Goal: Task Accomplishment & Management: Use online tool/utility

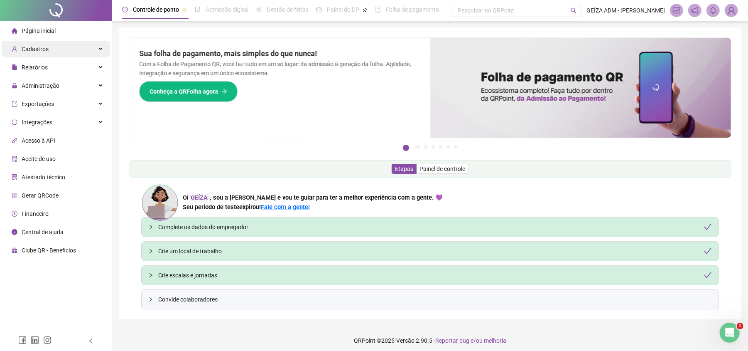
click at [58, 49] on div "Cadastros" at bounding box center [56, 49] width 108 height 17
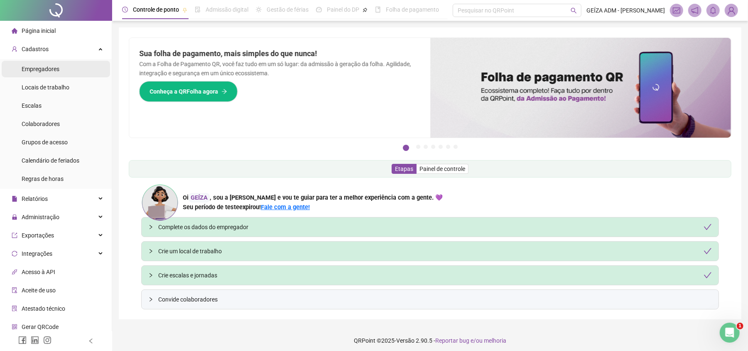
click at [66, 73] on li "Empregadores" at bounding box center [56, 69] width 108 height 17
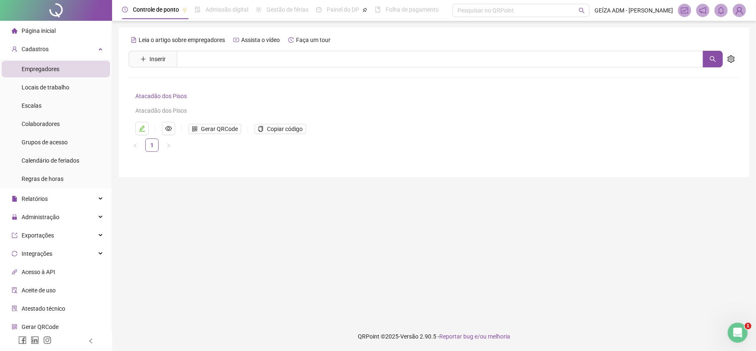
click at [742, 9] on img at bounding box center [740, 10] width 12 height 12
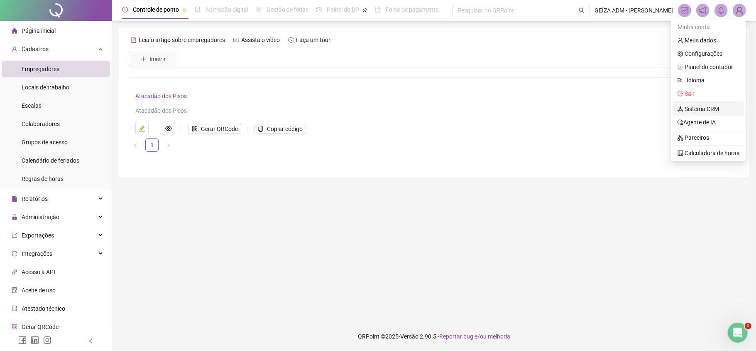
click at [712, 108] on link "Sistema CRM" at bounding box center [699, 108] width 42 height 7
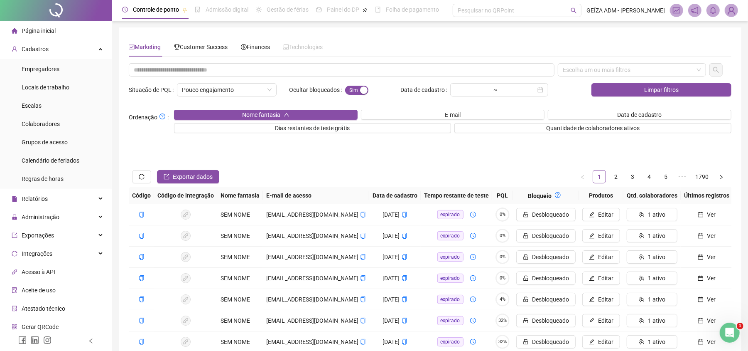
click at [735, 13] on img at bounding box center [731, 10] width 12 height 12
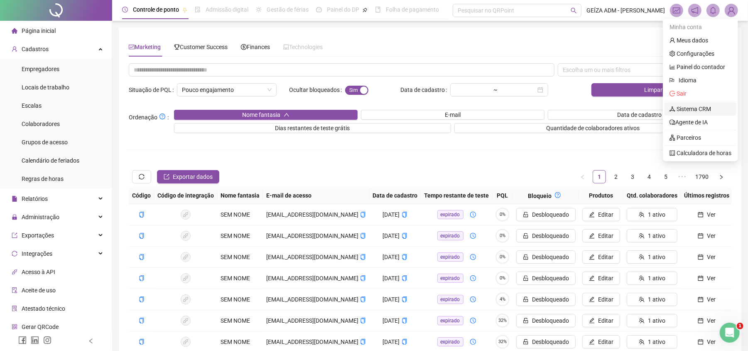
click at [707, 112] on link "Sistema CRM" at bounding box center [691, 108] width 42 height 7
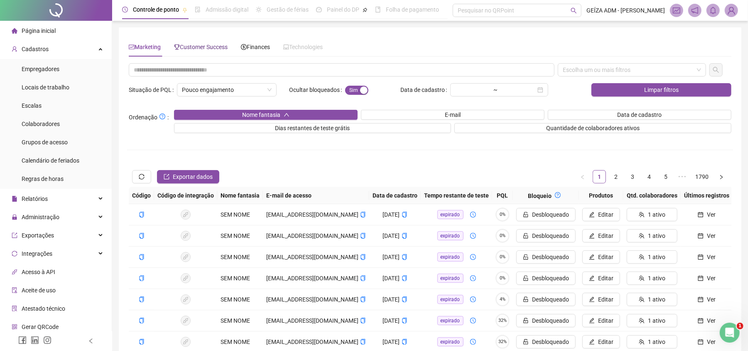
click at [213, 49] on span "Customer Success" at bounding box center [201, 47] width 54 height 7
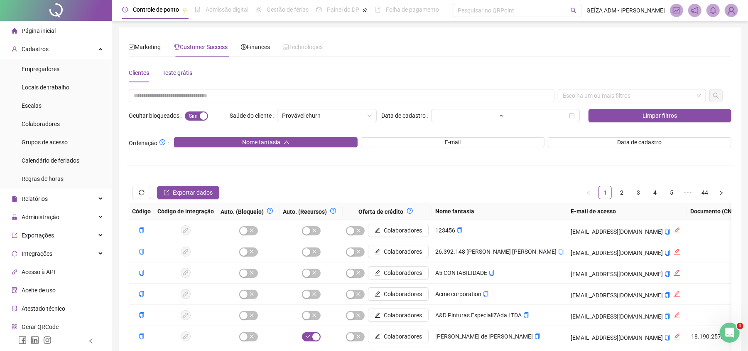
click at [178, 75] on div "Teste grátis" at bounding box center [177, 72] width 30 height 9
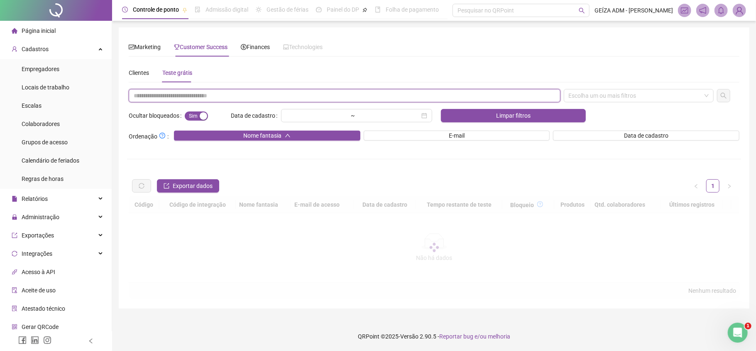
click at [162, 95] on input "text" at bounding box center [345, 95] width 432 height 13
paste input "**********"
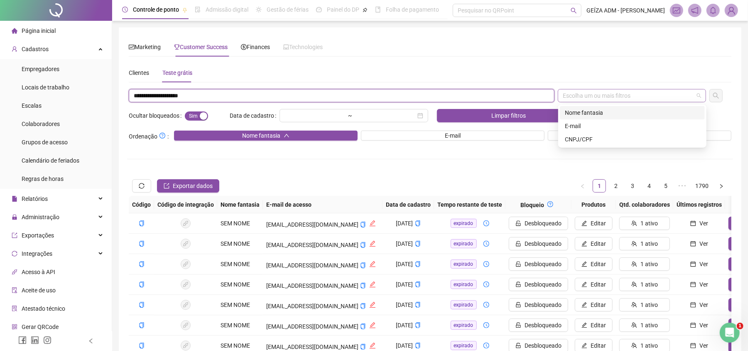
click at [637, 96] on div "Escolha um ou mais filtros" at bounding box center [632, 95] width 148 height 13
type input "**********"
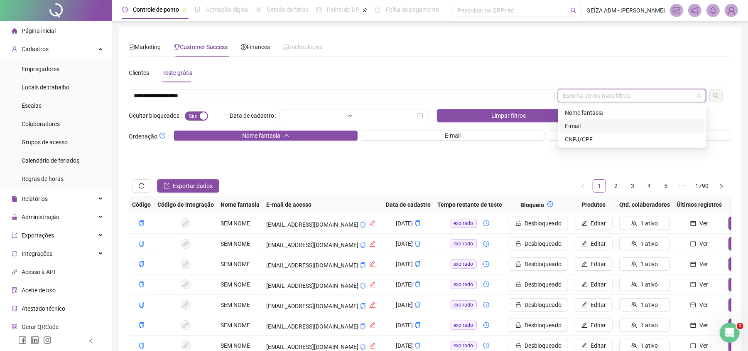
click at [615, 124] on div "E-mail" at bounding box center [632, 125] width 135 height 9
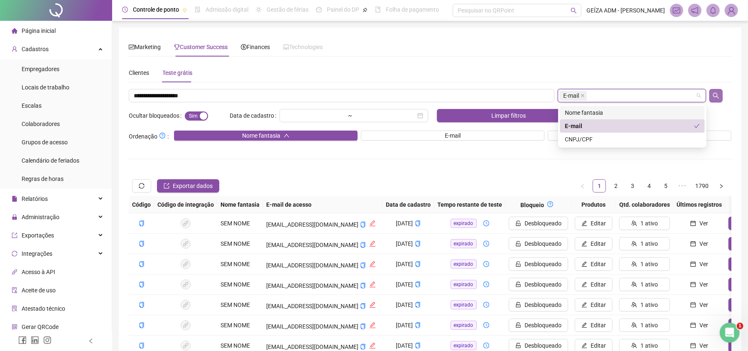
click at [715, 96] on icon "search" at bounding box center [716, 95] width 7 height 7
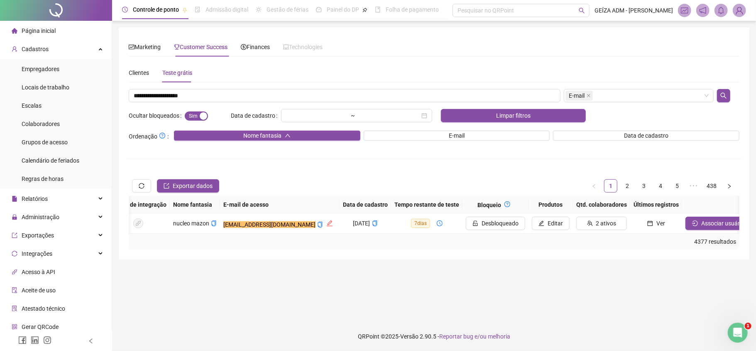
scroll to position [0, 100]
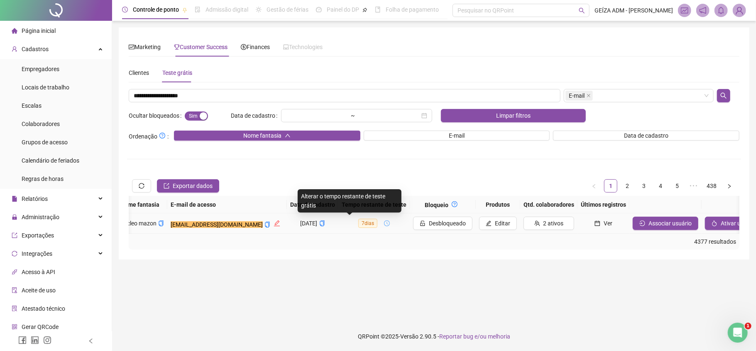
click at [358, 225] on span "7 dias" at bounding box center [367, 222] width 19 height 9
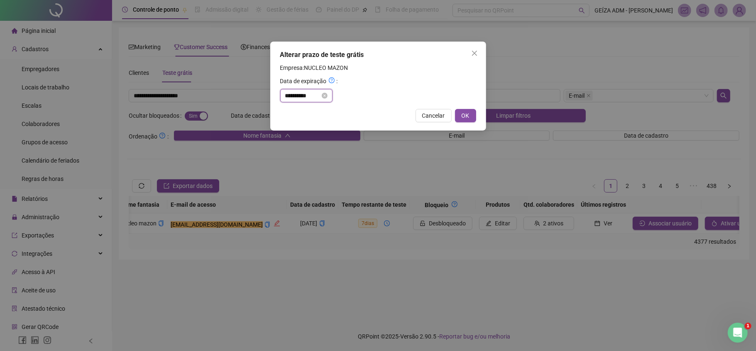
click at [318, 98] on input "**********" at bounding box center [302, 95] width 35 height 9
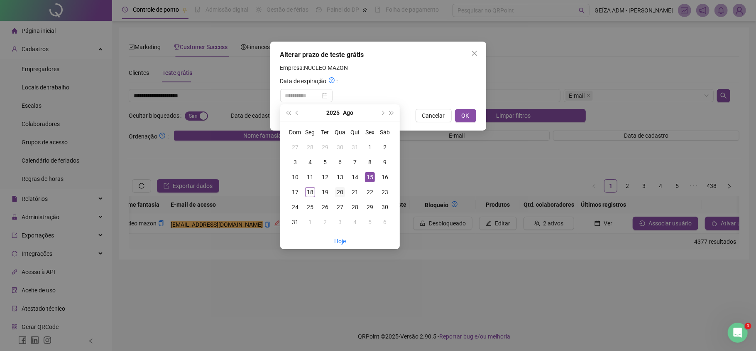
click at [335, 192] on div "20" at bounding box center [340, 192] width 10 height 10
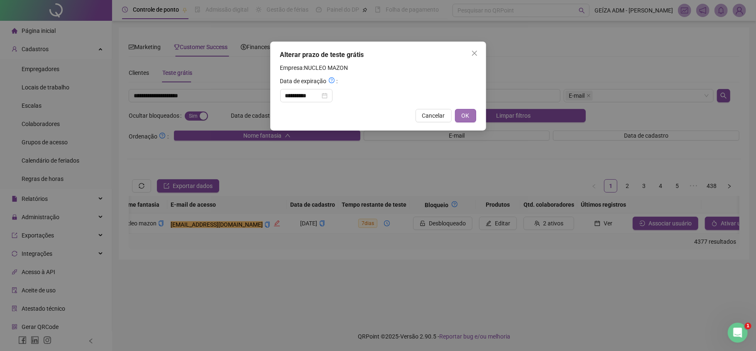
click at [468, 111] on span "OK" at bounding box center [466, 115] width 8 height 9
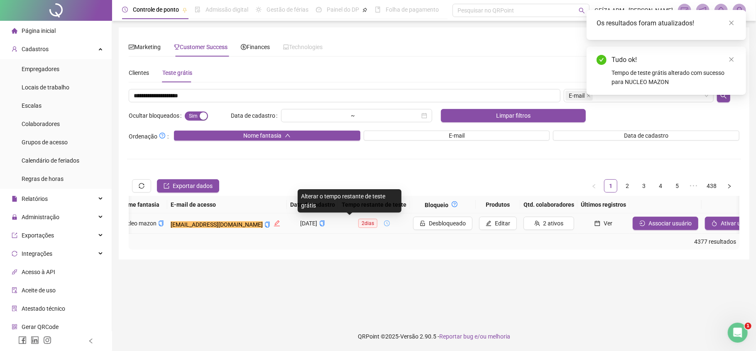
click at [358, 223] on span "2 dias" at bounding box center [367, 222] width 19 height 9
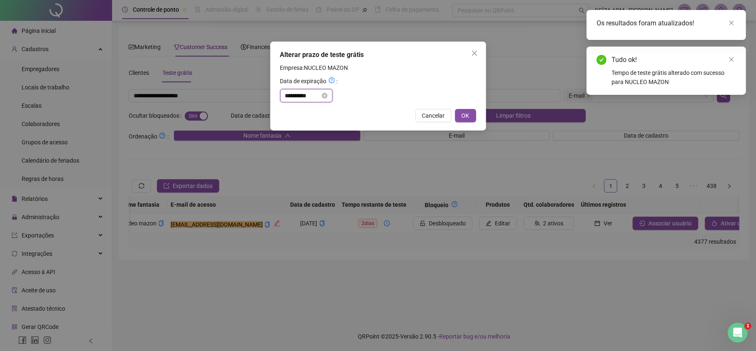
click at [314, 96] on input "**********" at bounding box center [302, 95] width 35 height 9
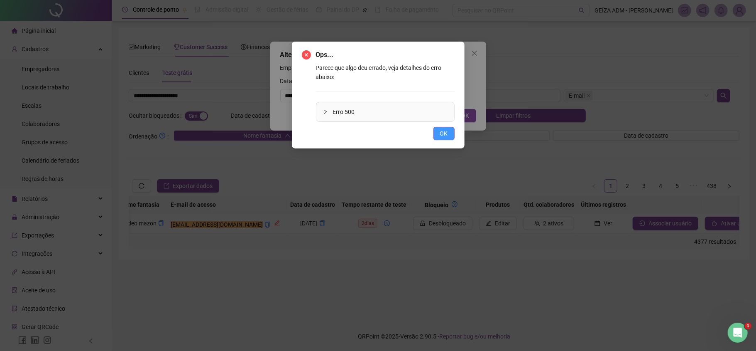
click at [445, 138] on button "OK" at bounding box center [444, 133] width 21 height 13
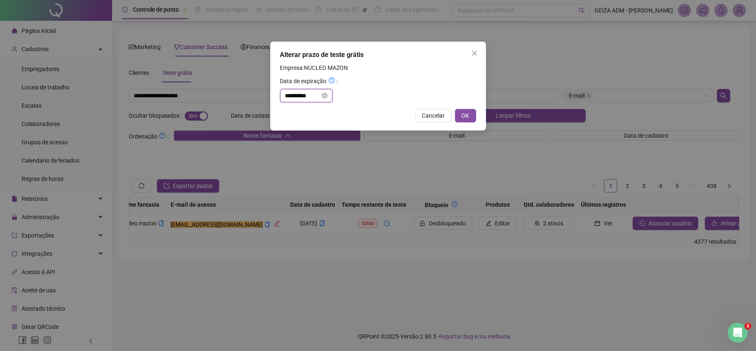
click at [308, 94] on input "**********" at bounding box center [302, 95] width 35 height 9
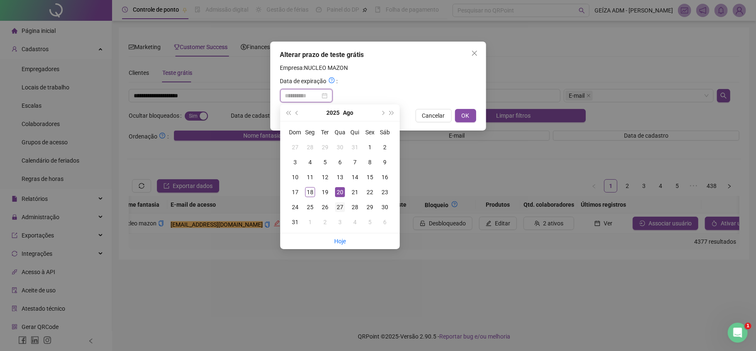
type input "**********"
click at [338, 205] on div "27" at bounding box center [340, 207] width 10 height 10
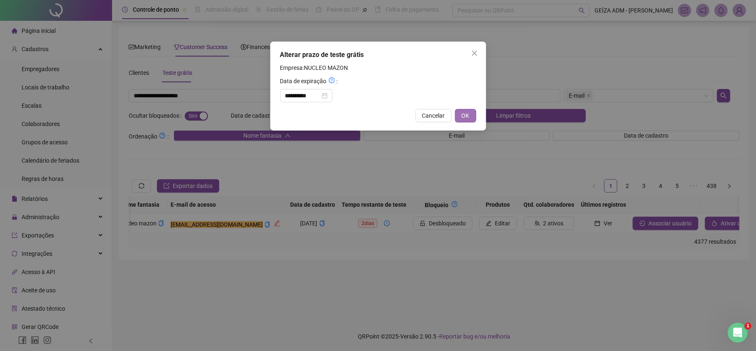
click at [469, 115] on span "OK" at bounding box center [466, 115] width 8 height 9
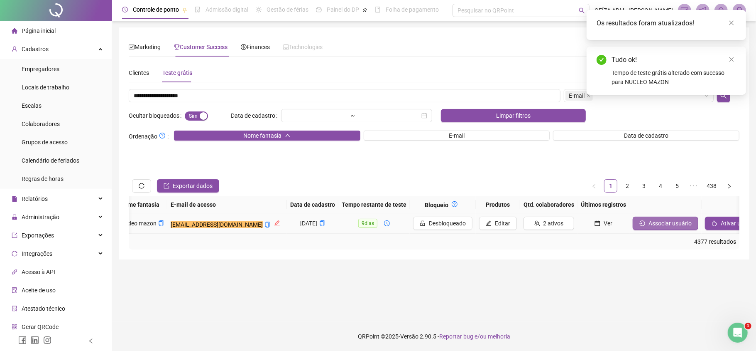
click at [649, 223] on span "Associar usuário" at bounding box center [670, 222] width 43 height 9
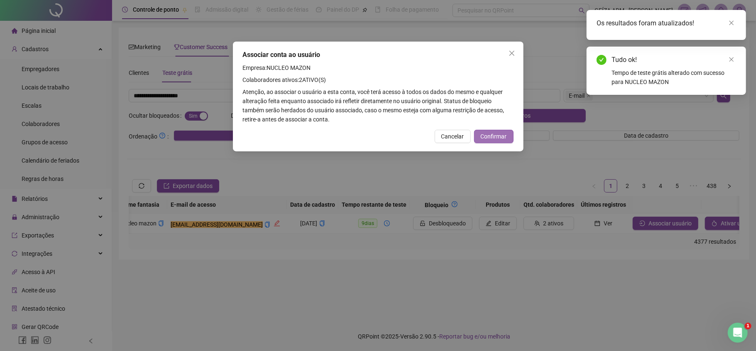
click at [486, 135] on span "Confirmar" at bounding box center [494, 136] width 26 height 9
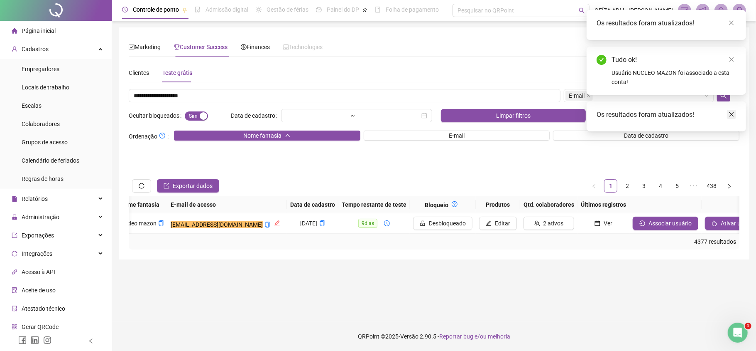
click at [735, 113] on link "Close" at bounding box center [731, 114] width 9 height 9
click at [732, 58] on icon "close" at bounding box center [732, 59] width 6 height 6
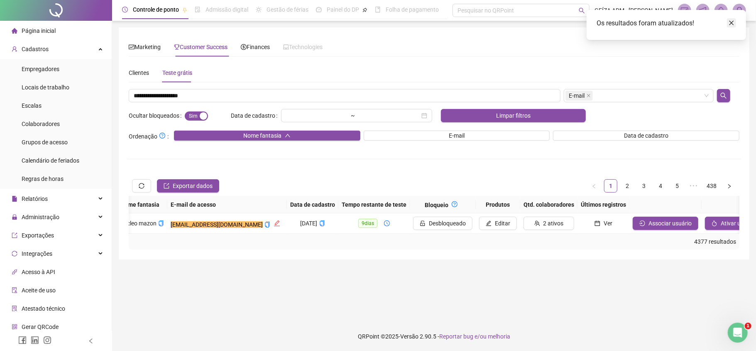
click at [733, 19] on link "Close" at bounding box center [731, 22] width 9 height 9
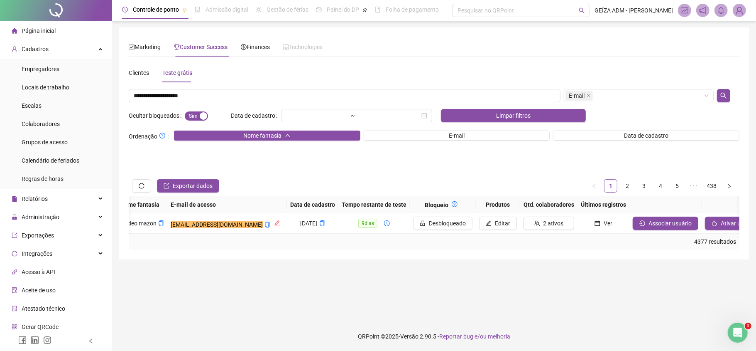
click at [738, 11] on img at bounding box center [740, 10] width 12 height 12
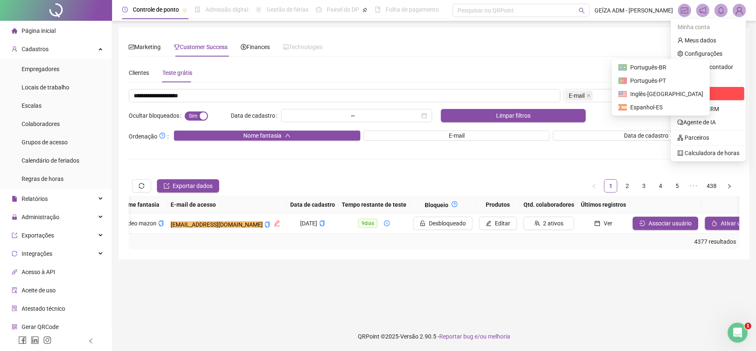
click at [716, 94] on span "Sair" at bounding box center [709, 93] width 62 height 9
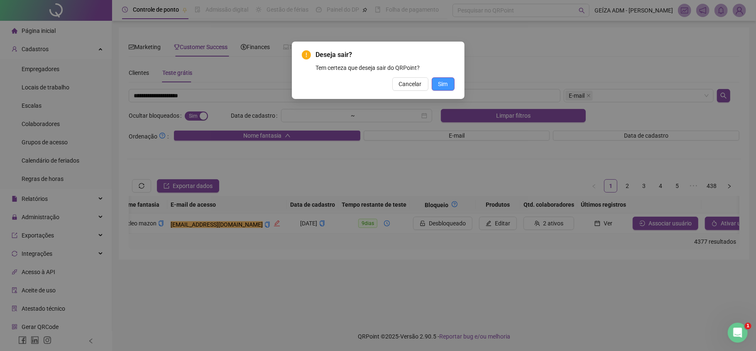
click at [442, 86] on span "Sim" at bounding box center [444, 83] width 10 height 9
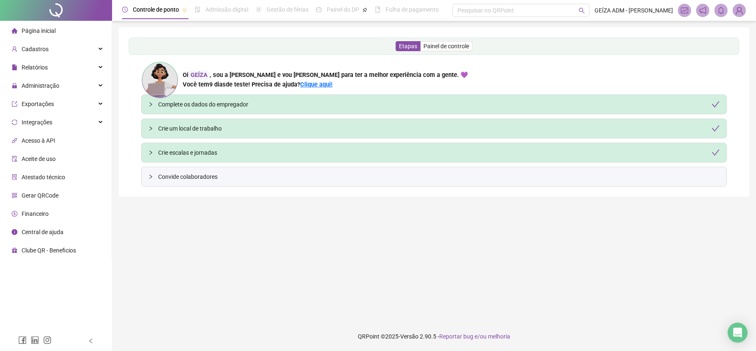
click at [76, 27] on li "Página inicial" at bounding box center [56, 30] width 108 height 17
click at [81, 47] on div "Cadastros" at bounding box center [56, 49] width 108 height 17
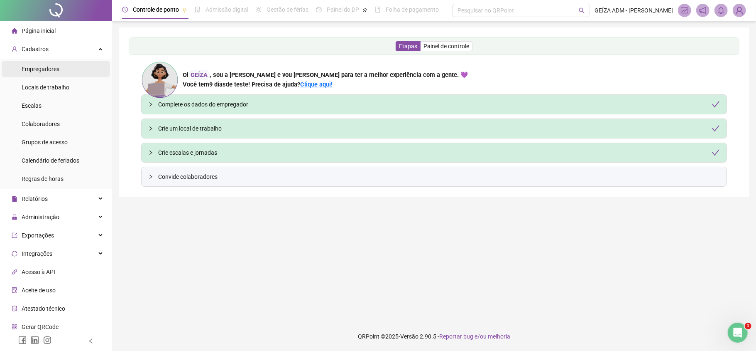
click at [79, 74] on li "Empregadores" at bounding box center [56, 69] width 108 height 17
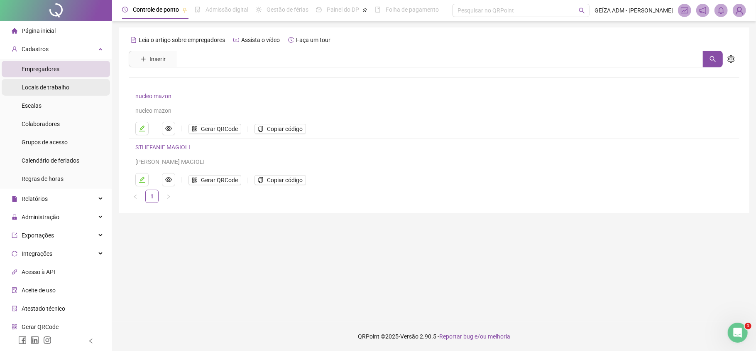
click at [71, 86] on li "Locais de trabalho" at bounding box center [56, 87] width 108 height 17
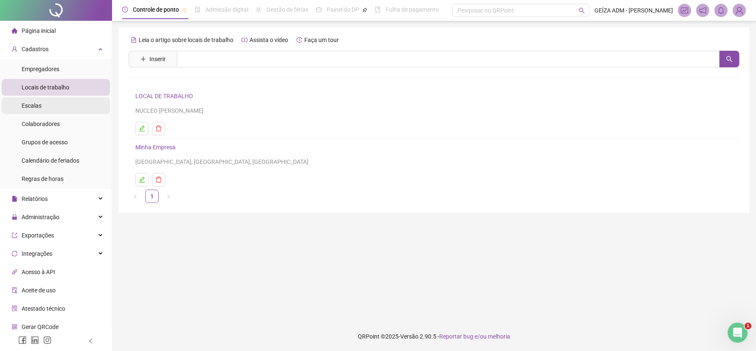
click at [68, 108] on li "Escalas" at bounding box center [56, 105] width 108 height 17
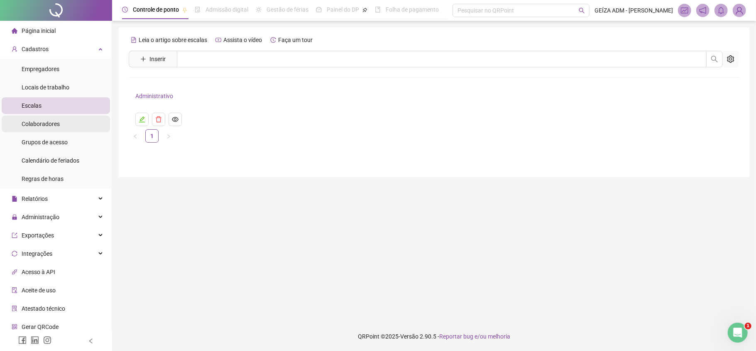
click at [67, 120] on li "Colaboradores" at bounding box center [56, 123] width 108 height 17
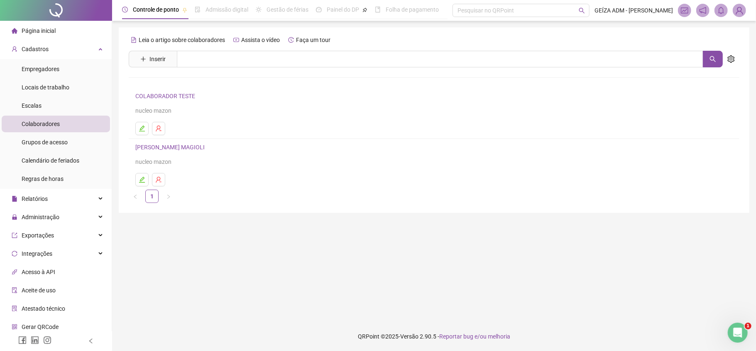
click at [189, 147] on link "[PERSON_NAME] MAGIOLI" at bounding box center [171, 147] width 72 height 7
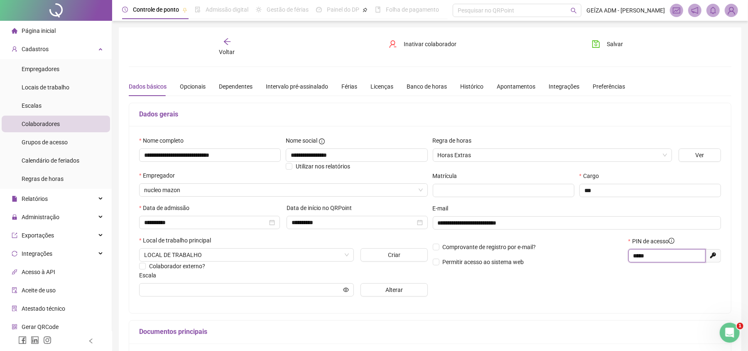
click at [640, 253] on input "*****" at bounding box center [666, 255] width 66 height 9
click at [68, 65] on li "Empregadores" at bounding box center [56, 69] width 108 height 17
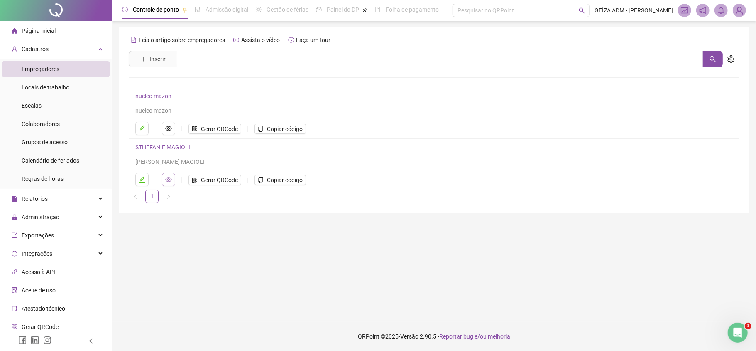
click at [168, 181] on icon "eye" at bounding box center [168, 179] width 7 height 5
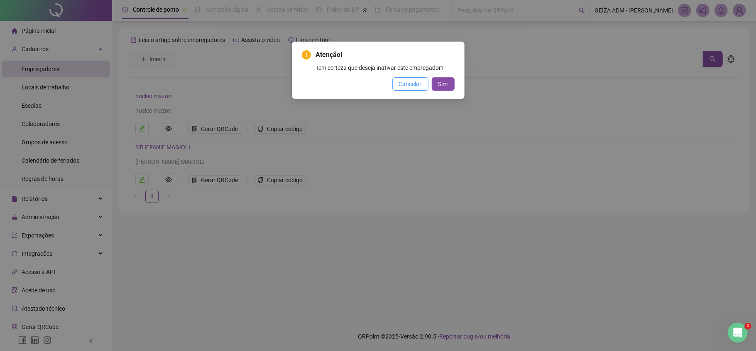
click at [419, 88] on span "Cancelar" at bounding box center [410, 83] width 23 height 9
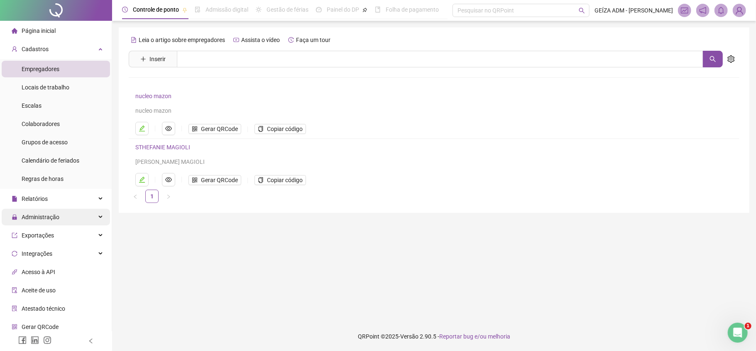
click at [83, 213] on div "Administração" at bounding box center [56, 217] width 108 height 17
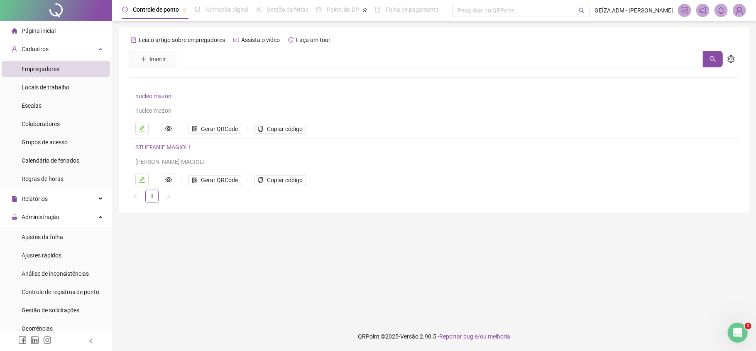
click at [72, 35] on li "Página inicial" at bounding box center [56, 30] width 108 height 17
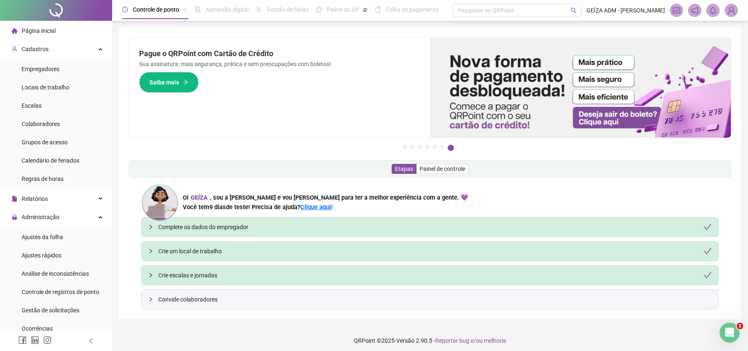
click at [726, 12] on img at bounding box center [731, 10] width 12 height 12
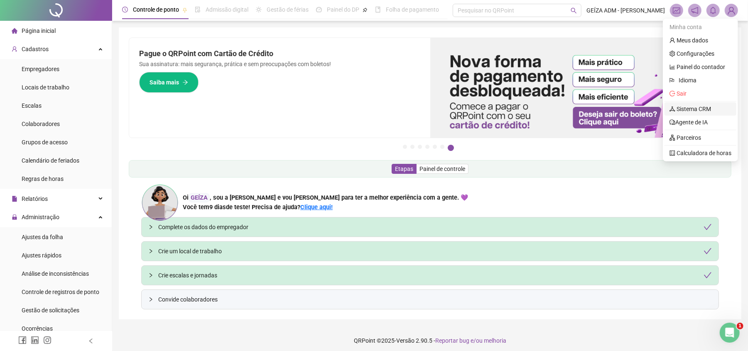
click at [711, 105] on link "Sistema CRM" at bounding box center [691, 108] width 42 height 7
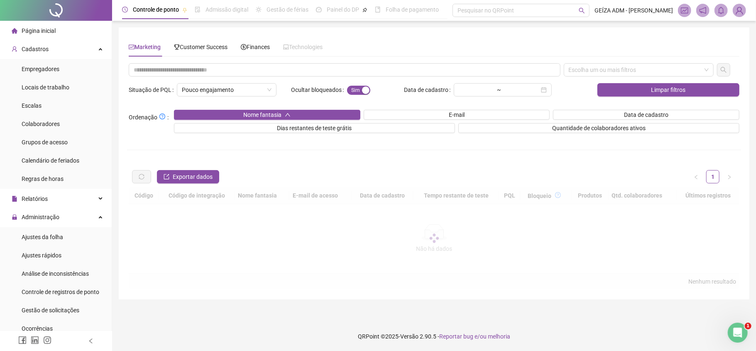
click at [743, 14] on header "Controle [PERSON_NAME] Admissão digital Gestão de férias Painel do DP Folha de …" at bounding box center [434, 10] width 644 height 21
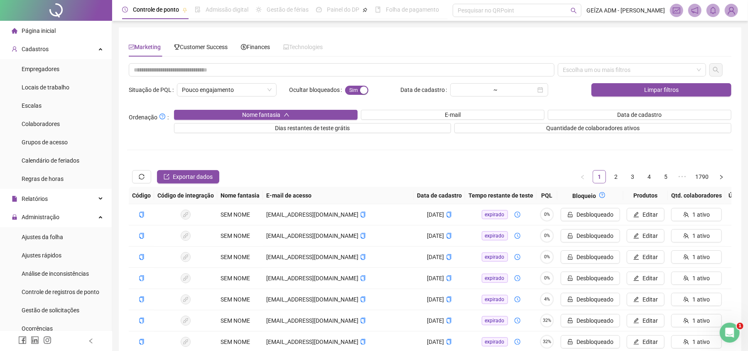
click at [735, 9] on img at bounding box center [731, 10] width 12 height 12
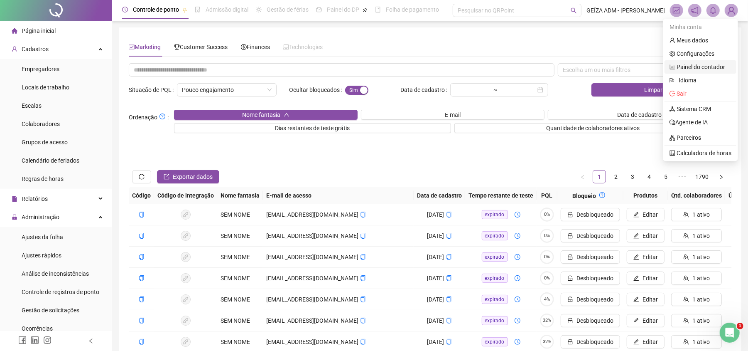
click at [721, 69] on link "Painel do contador" at bounding box center [698, 67] width 56 height 7
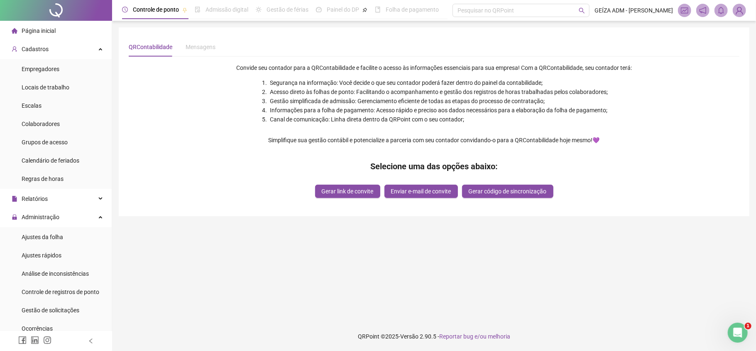
click at [742, 7] on img at bounding box center [740, 10] width 12 height 12
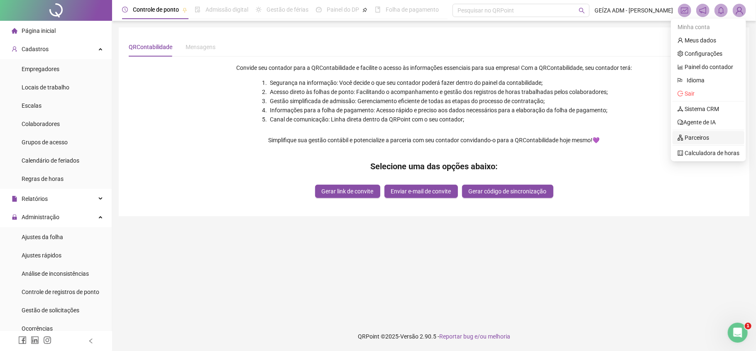
click at [709, 140] on link "Parceiros" at bounding box center [694, 137] width 32 height 7
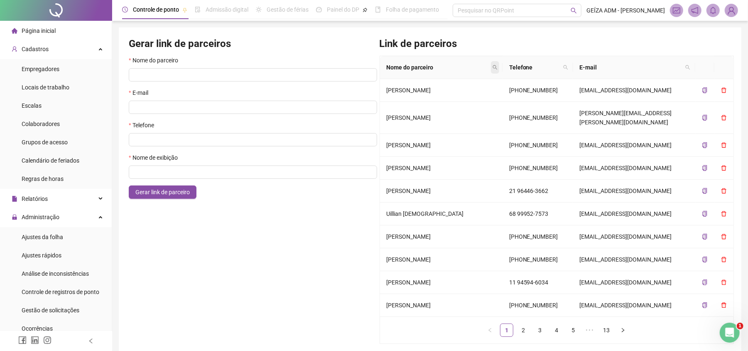
click at [493, 67] on icon "search" at bounding box center [495, 67] width 5 height 5
type input "******"
click at [442, 96] on span "Search" at bounding box center [441, 100] width 18 height 9
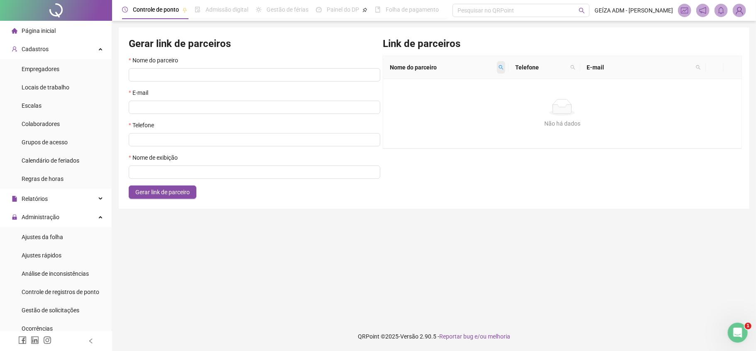
click at [505, 65] on span at bounding box center [501, 67] width 8 height 12
click at [484, 99] on span "Reset" at bounding box center [483, 100] width 15 height 9
click at [441, 99] on span "Search" at bounding box center [448, 100] width 18 height 9
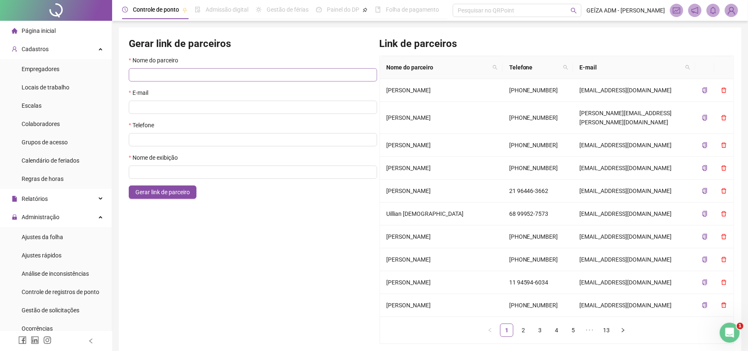
click at [223, 69] on span at bounding box center [253, 74] width 248 height 13
click at [233, 75] on input "text" at bounding box center [250, 74] width 232 height 9
type input "**********"
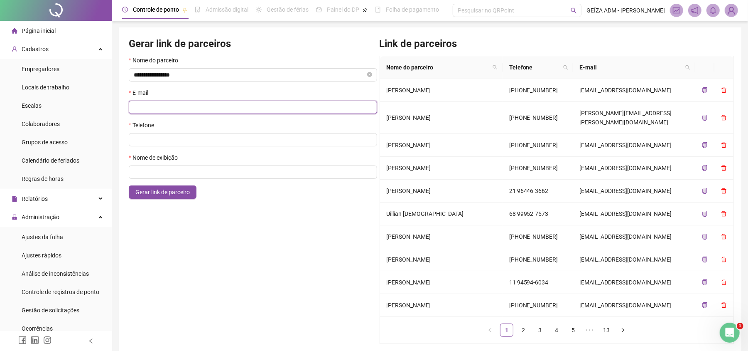
click at [213, 110] on input "text" at bounding box center [248, 107] width 228 height 9
paste input "**********"
type input "**********"
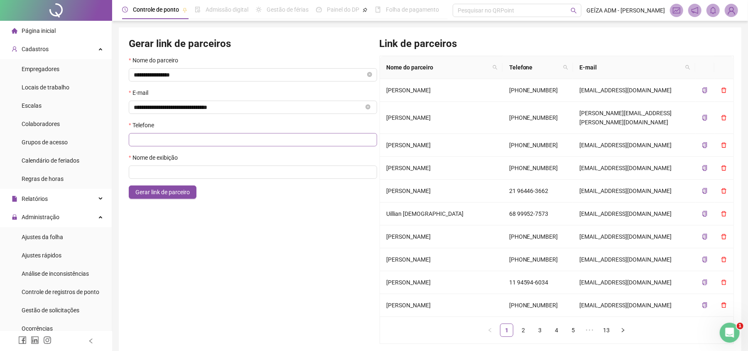
click at [223, 145] on span at bounding box center [253, 139] width 248 height 13
paste input "**********"
click at [142, 140] on input "**********" at bounding box center [250, 139] width 232 height 9
type input "**********"
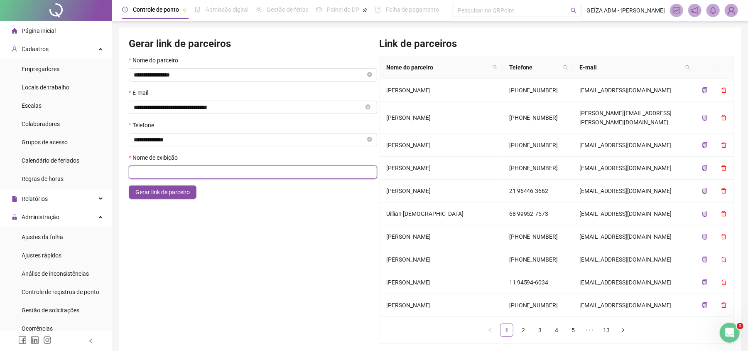
click at [192, 175] on input "text" at bounding box center [250, 171] width 232 height 9
type input "**********"
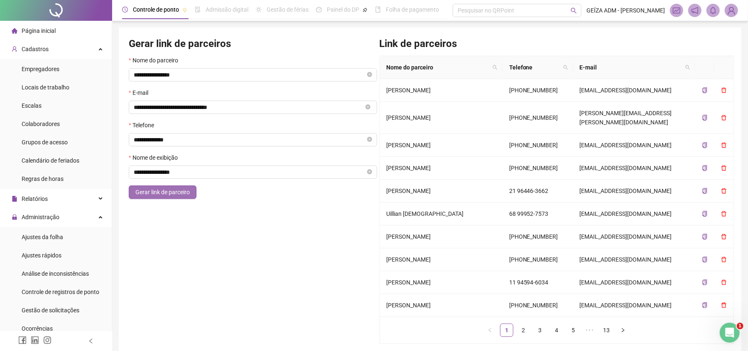
click at [169, 196] on span "Gerar link de parceiro" at bounding box center [162, 191] width 54 height 9
click at [496, 68] on icon "search" at bounding box center [495, 67] width 5 height 5
type input "******"
click at [443, 100] on span "Search" at bounding box center [441, 100] width 18 height 9
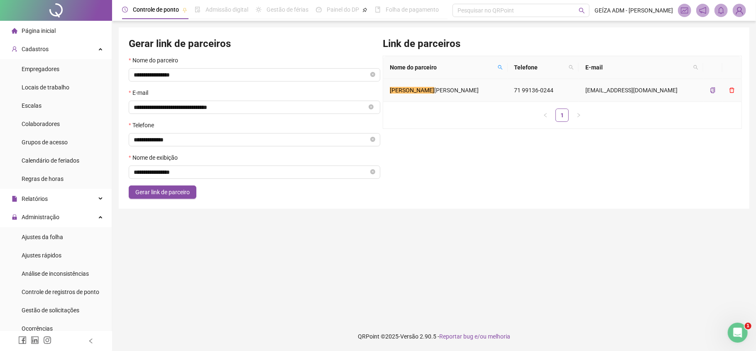
click at [714, 90] on icon "copy" at bounding box center [712, 90] width 3 height 4
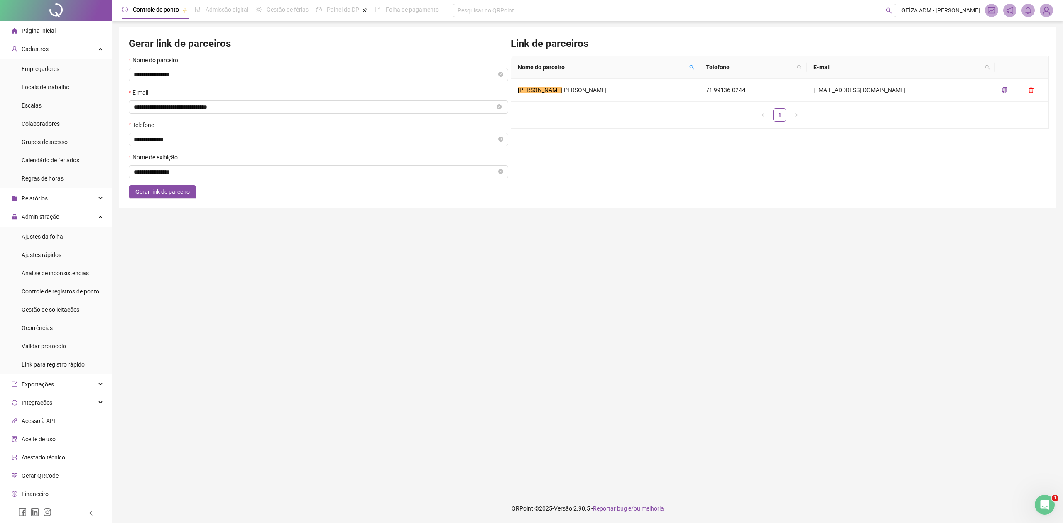
click at [756, 12] on img at bounding box center [1046, 10] width 12 height 12
click at [756, 96] on span "Sair" at bounding box center [1016, 93] width 62 height 9
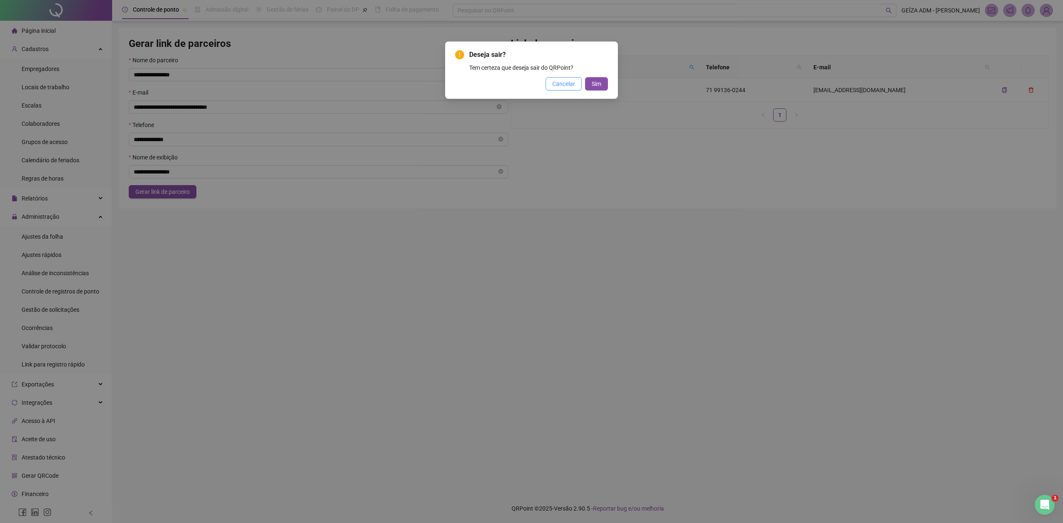
click at [574, 86] on span "Cancelar" at bounding box center [563, 83] width 23 height 9
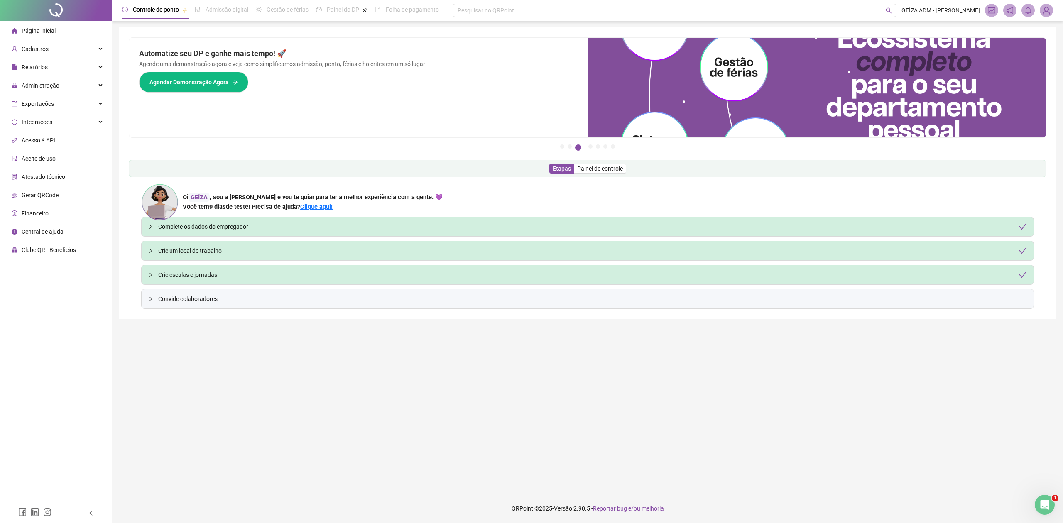
click at [52, 213] on li "Financeiro" at bounding box center [56, 213] width 108 height 17
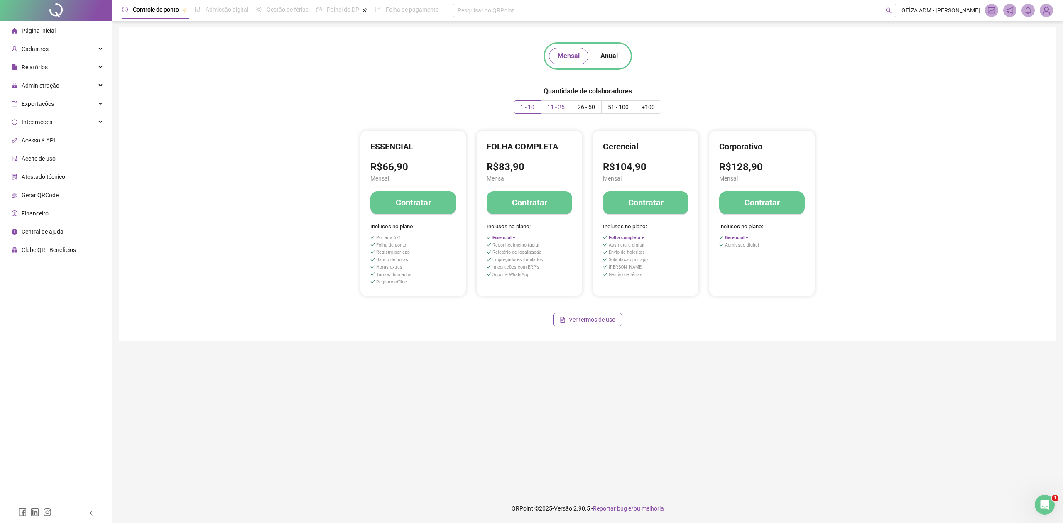
click at [557, 110] on span "11 - 25" at bounding box center [555, 107] width 17 height 7
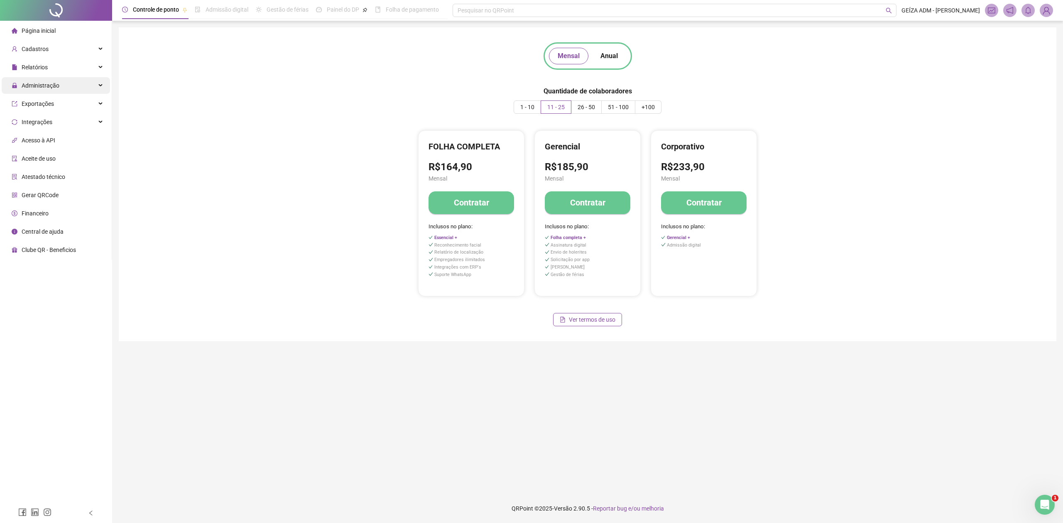
click at [84, 79] on div "Administração" at bounding box center [56, 85] width 108 height 17
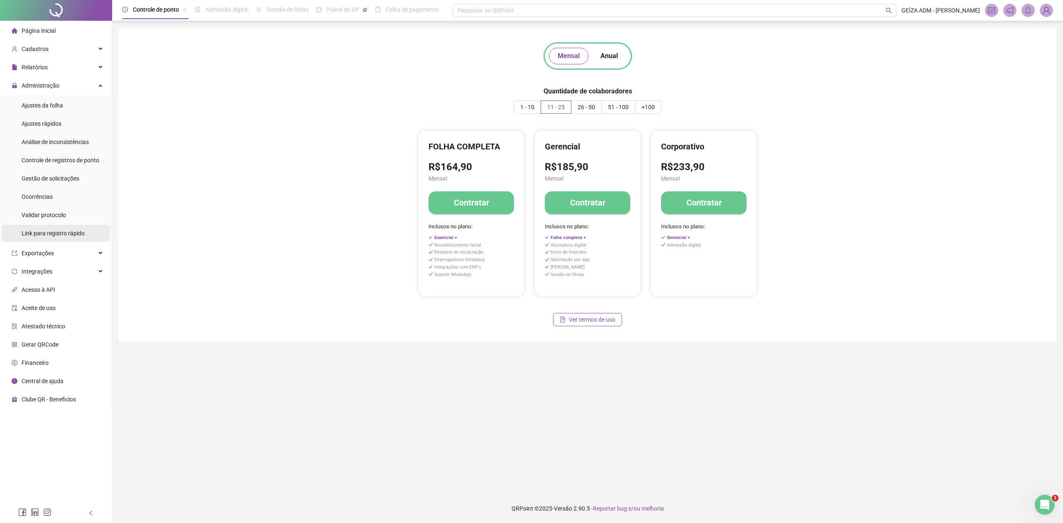
click at [51, 236] on span "Link para registro rápido" at bounding box center [53, 233] width 63 height 7
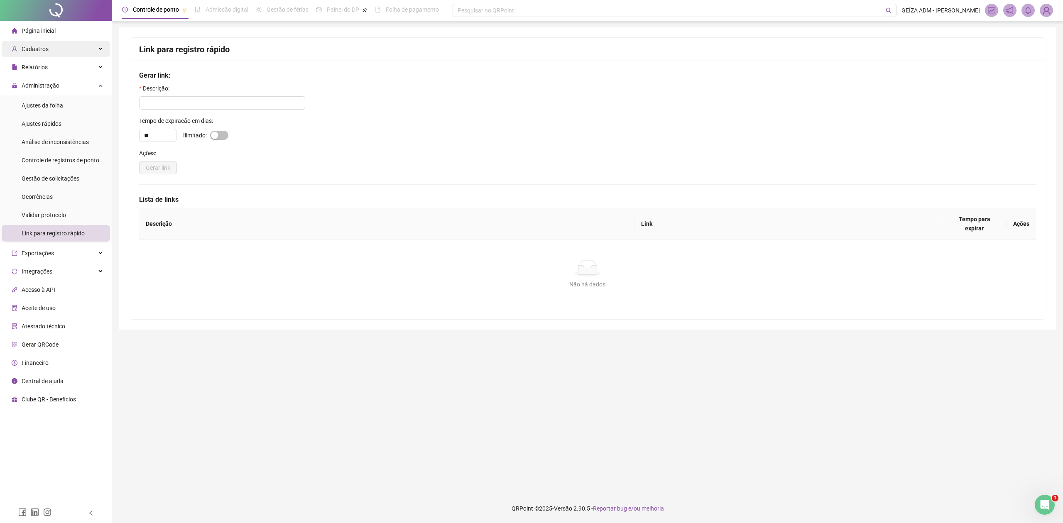
click at [83, 44] on div "Cadastros" at bounding box center [56, 49] width 108 height 17
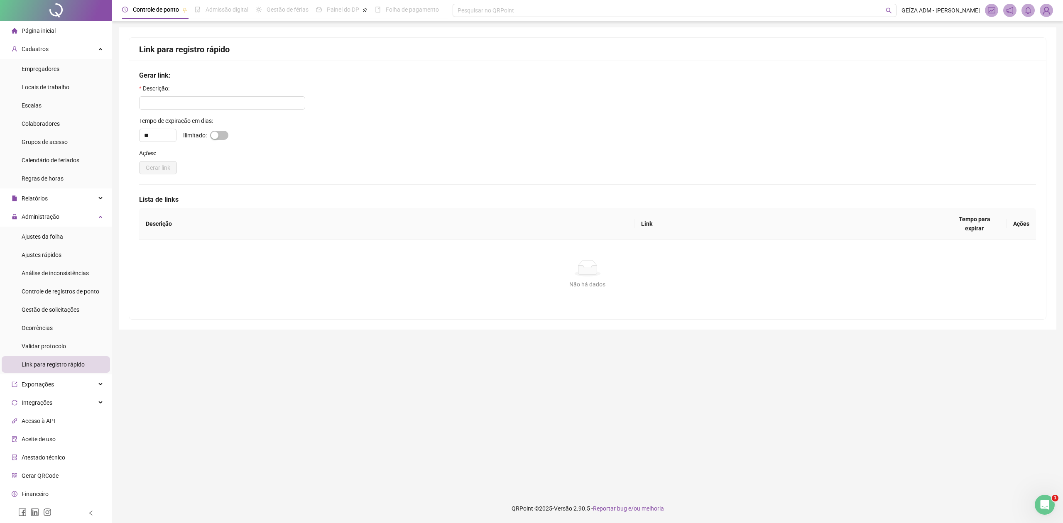
click at [70, 368] on span "Link para registro rápido" at bounding box center [53, 364] width 63 height 7
click at [82, 221] on div "Administração" at bounding box center [56, 217] width 108 height 17
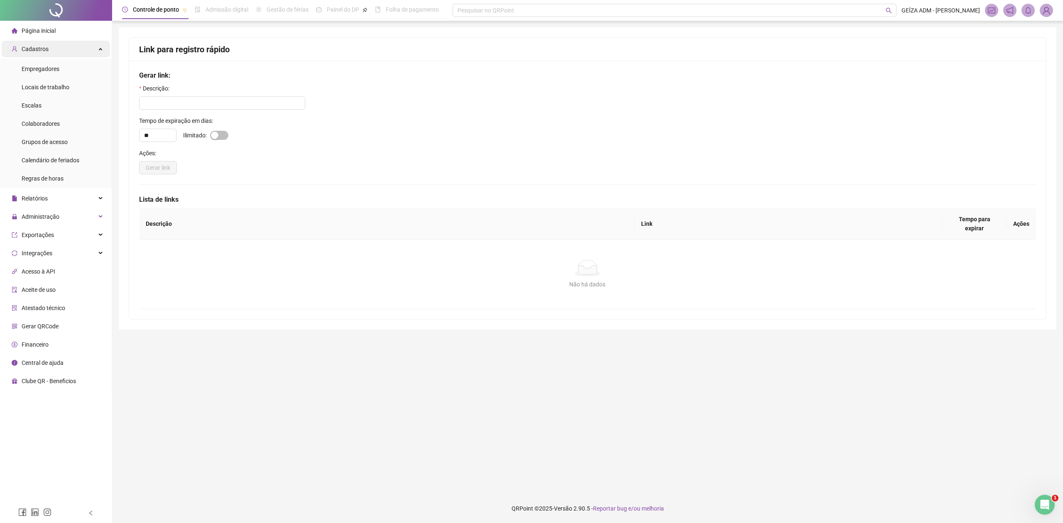
click at [103, 48] on div "Cadastros" at bounding box center [56, 49] width 108 height 17
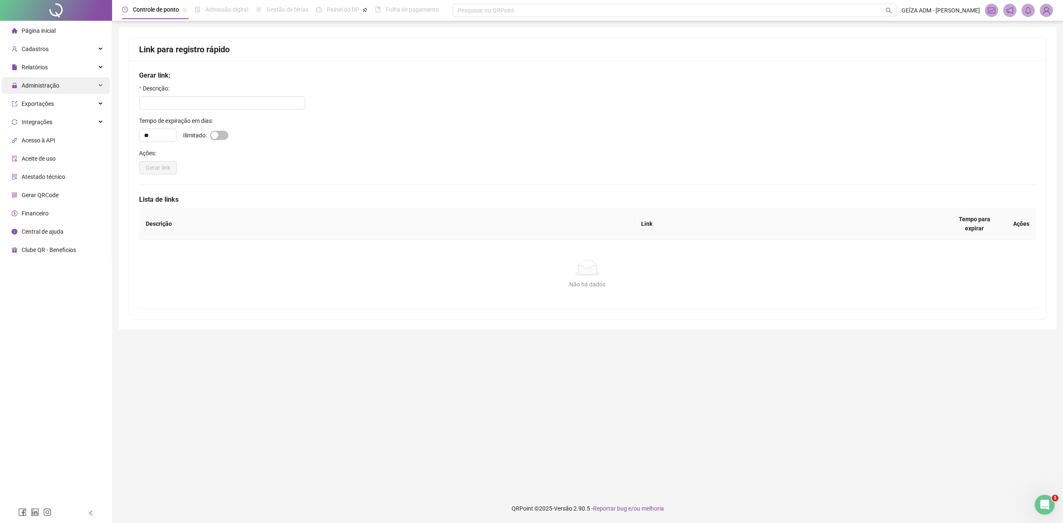
click at [92, 81] on div "Administração" at bounding box center [56, 85] width 108 height 17
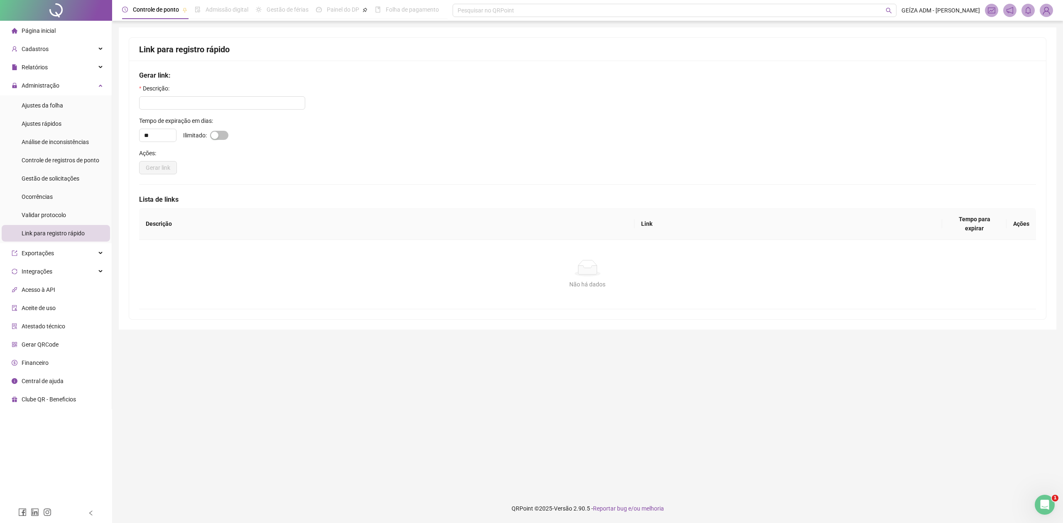
click at [82, 236] on span "Link para registro rápido" at bounding box center [53, 233] width 63 height 7
click at [74, 34] on li "Página inicial" at bounding box center [56, 30] width 108 height 17
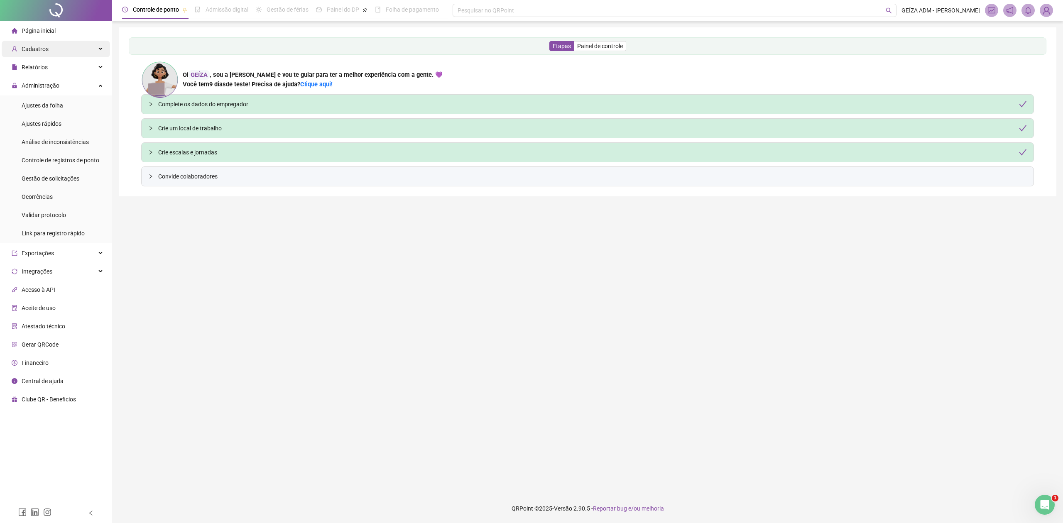
click at [75, 47] on div "Cadastros" at bounding box center [56, 49] width 108 height 17
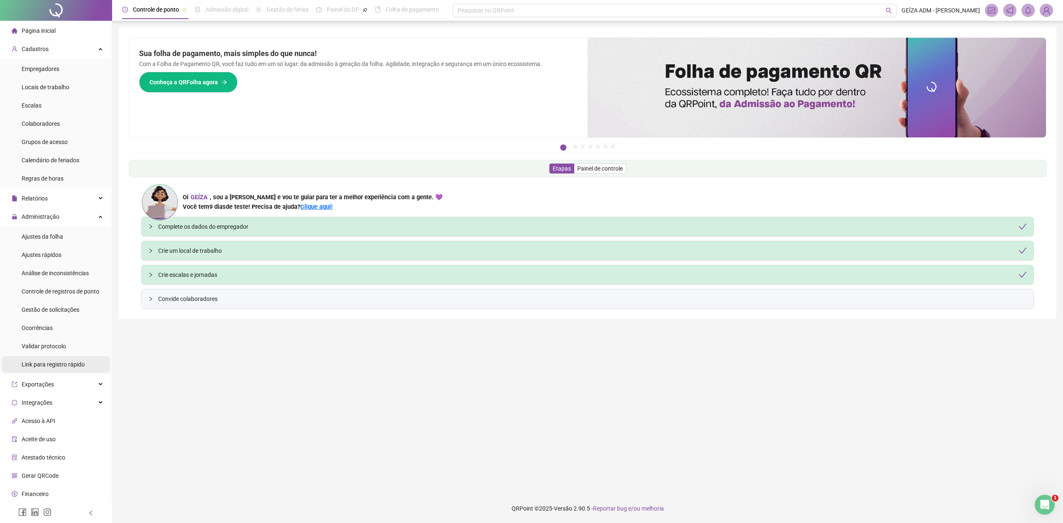
click at [57, 366] on span "Link para registro rápido" at bounding box center [53, 364] width 63 height 7
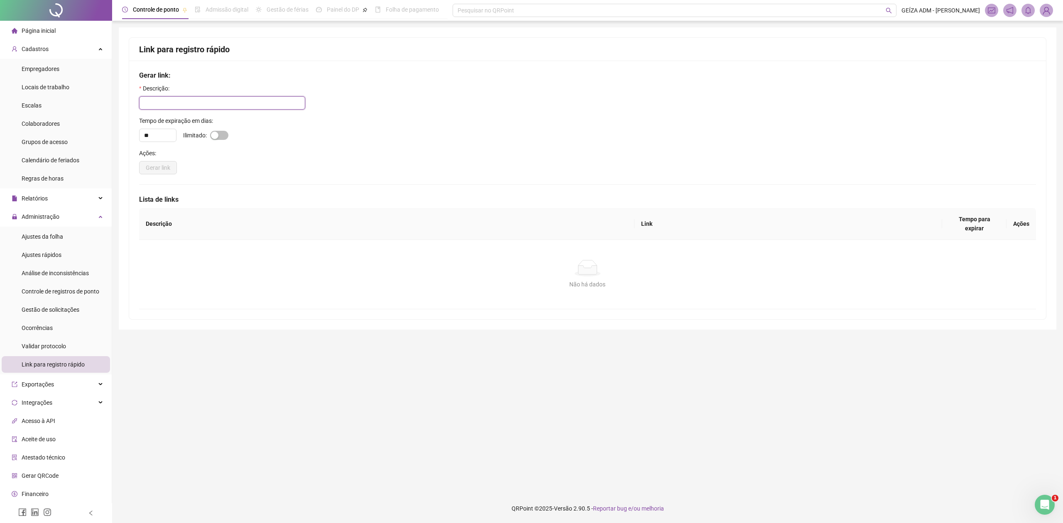
click at [203, 99] on input "text" at bounding box center [222, 102] width 166 height 13
click at [221, 139] on span "button" at bounding box center [219, 135] width 18 height 9
type input "*"
click at [226, 103] on input "text" at bounding box center [222, 102] width 166 height 13
type input "****"
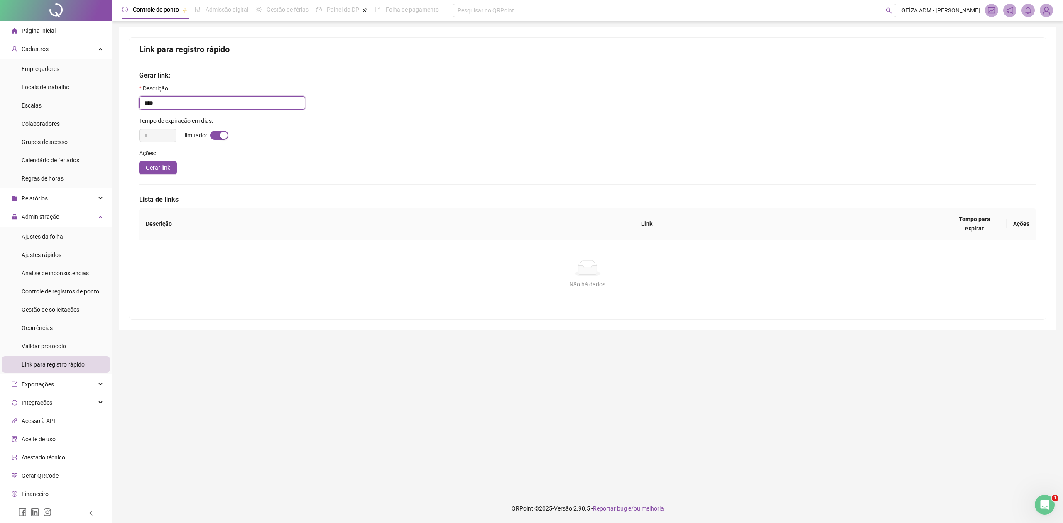
click at [155, 105] on input "****" at bounding box center [222, 102] width 166 height 13
click at [144, 88] on label "Descrição:" at bounding box center [157, 88] width 36 height 9
click at [85, 52] on div "Cadastros" at bounding box center [56, 49] width 108 height 17
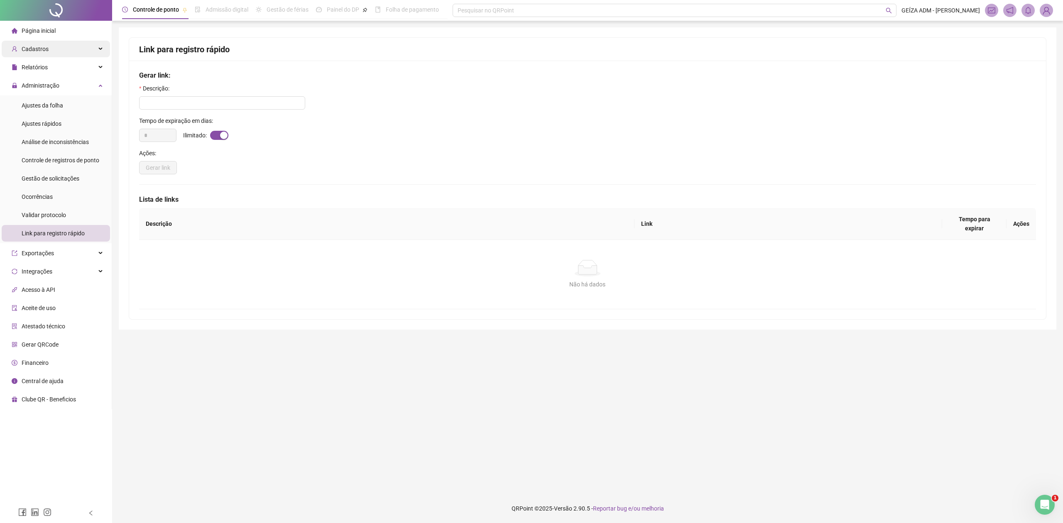
click at [85, 49] on div "Cadastros" at bounding box center [56, 49] width 108 height 17
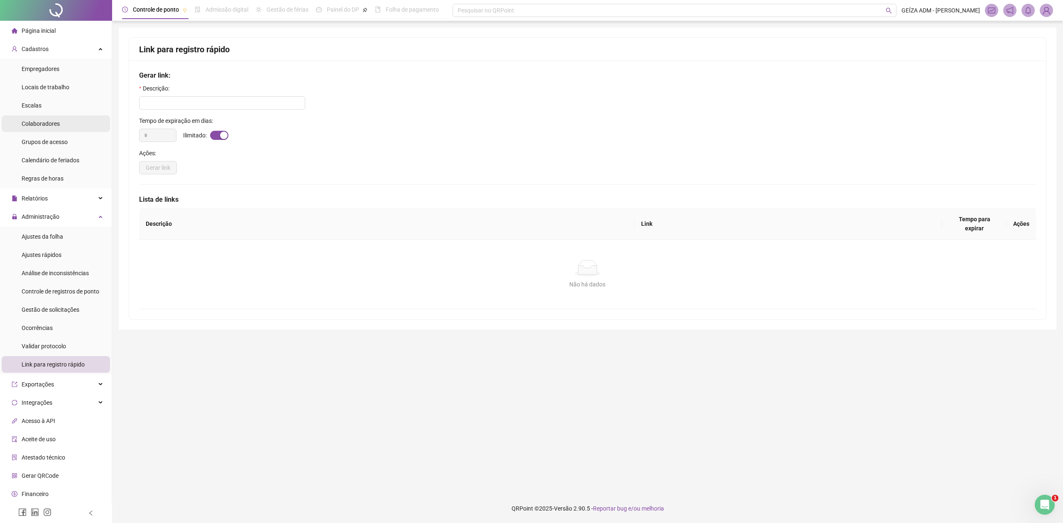
click at [66, 123] on li "Colaboradores" at bounding box center [56, 123] width 108 height 17
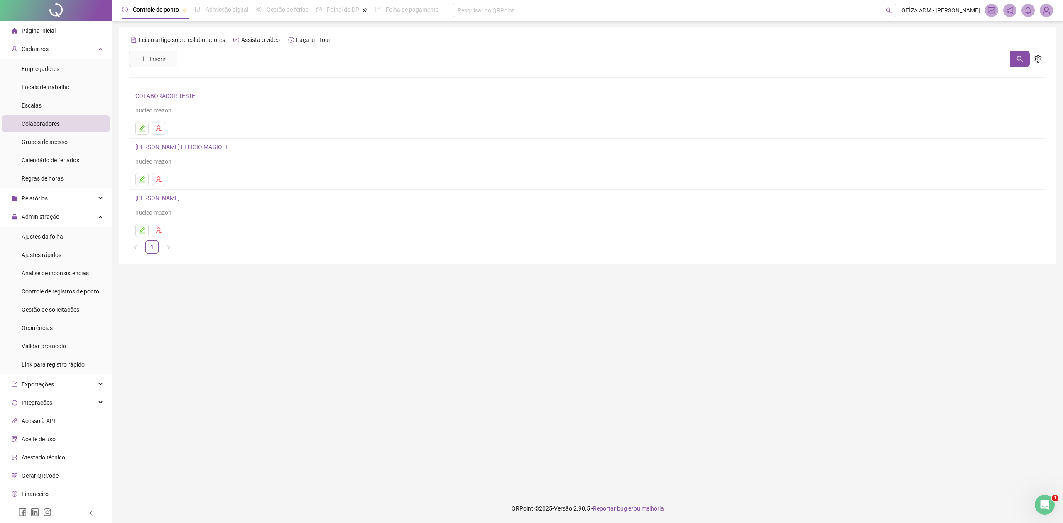
click at [195, 150] on link "[PERSON_NAME] MAGIOLI" at bounding box center [182, 147] width 94 height 7
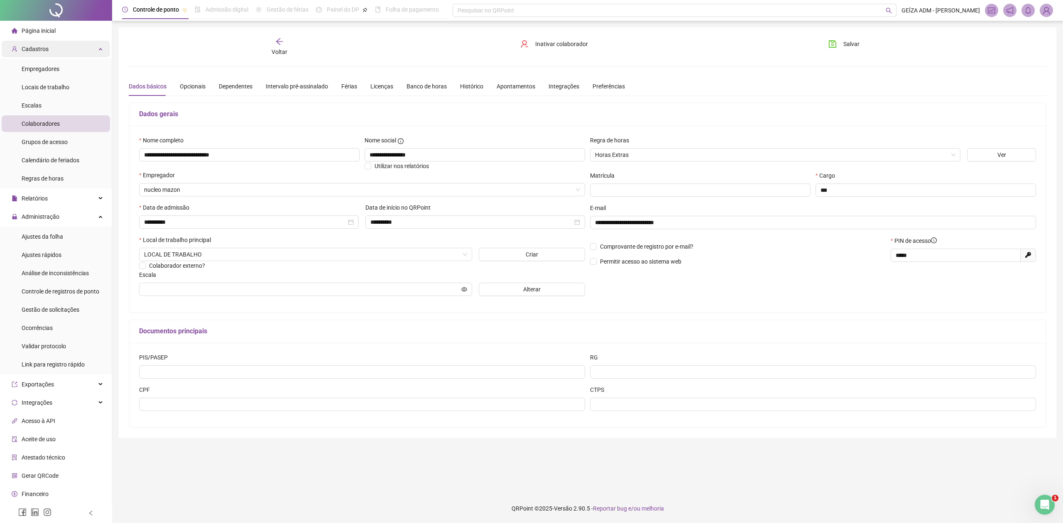
click at [86, 52] on div "Cadastros" at bounding box center [56, 49] width 108 height 17
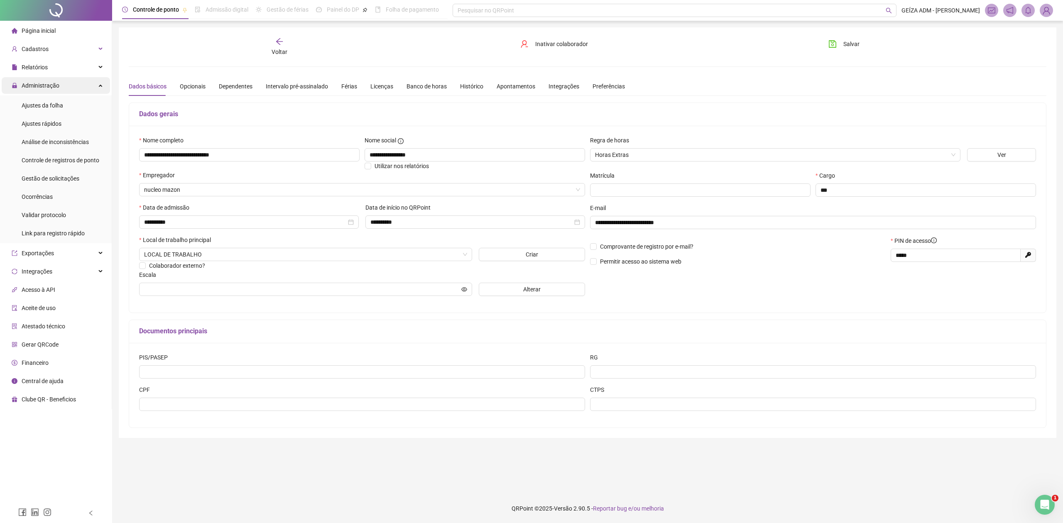
click at [93, 87] on div "Administração" at bounding box center [56, 85] width 108 height 17
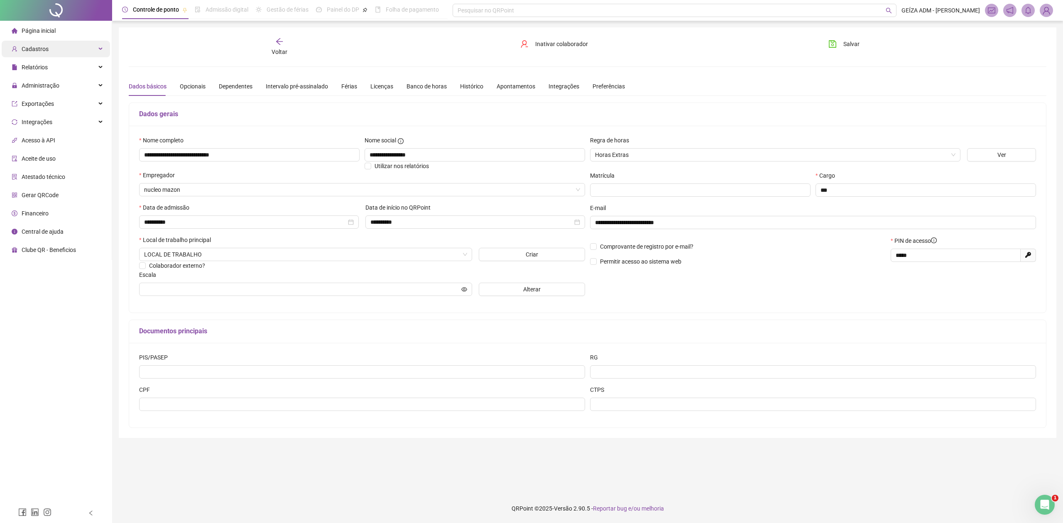
click at [91, 47] on div "Cadastros" at bounding box center [56, 49] width 108 height 17
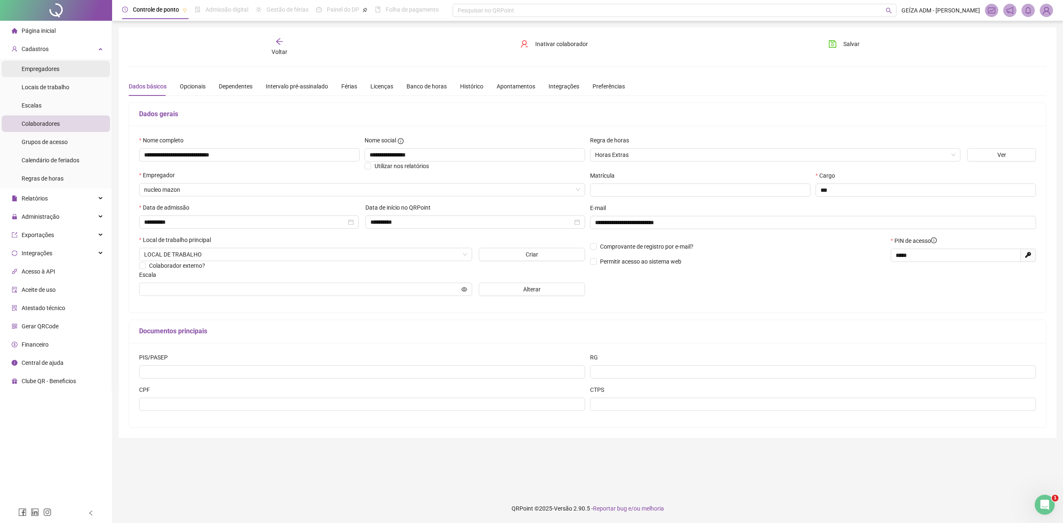
click at [79, 71] on li "Empregadores" at bounding box center [56, 69] width 108 height 17
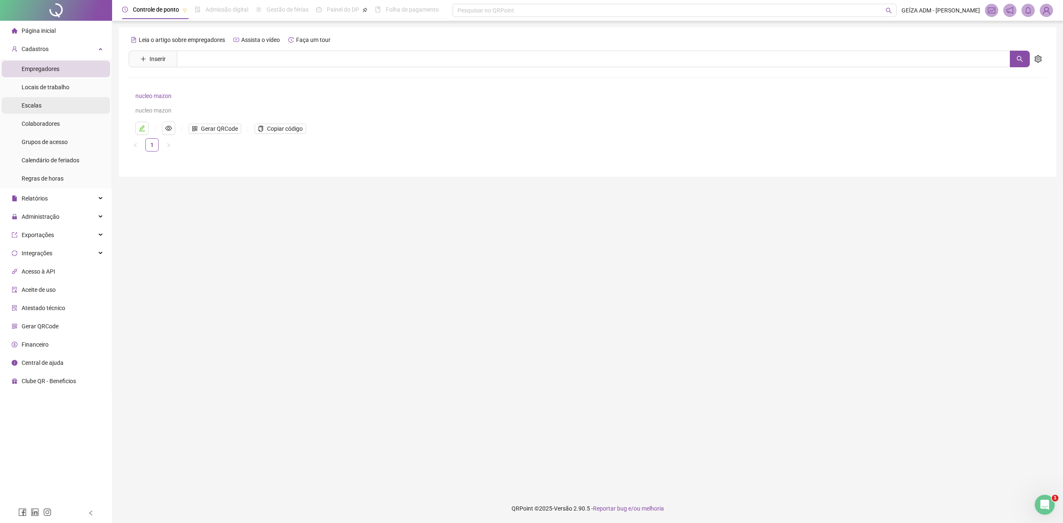
click at [61, 107] on li "Escalas" at bounding box center [56, 105] width 108 height 17
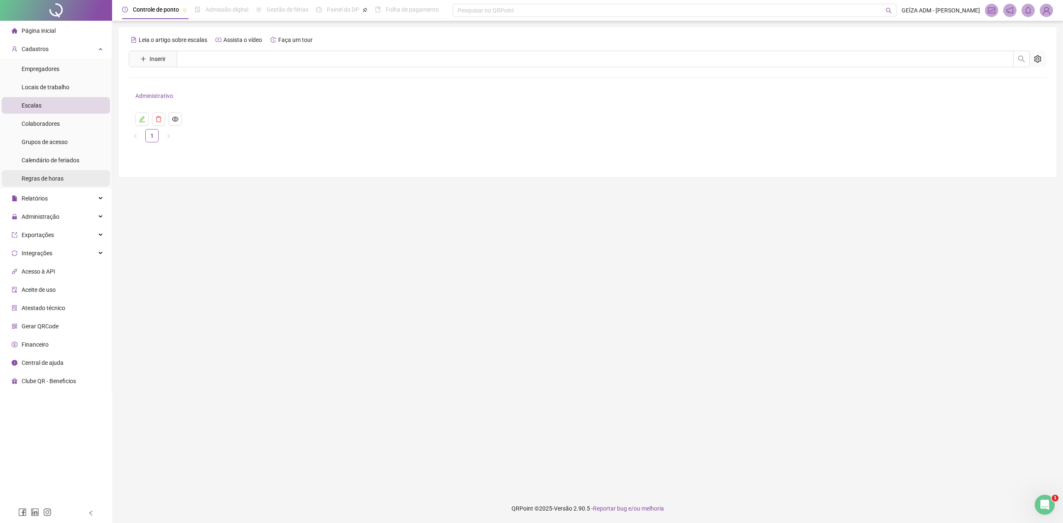
click at [67, 174] on li "Regras de horas" at bounding box center [56, 178] width 108 height 17
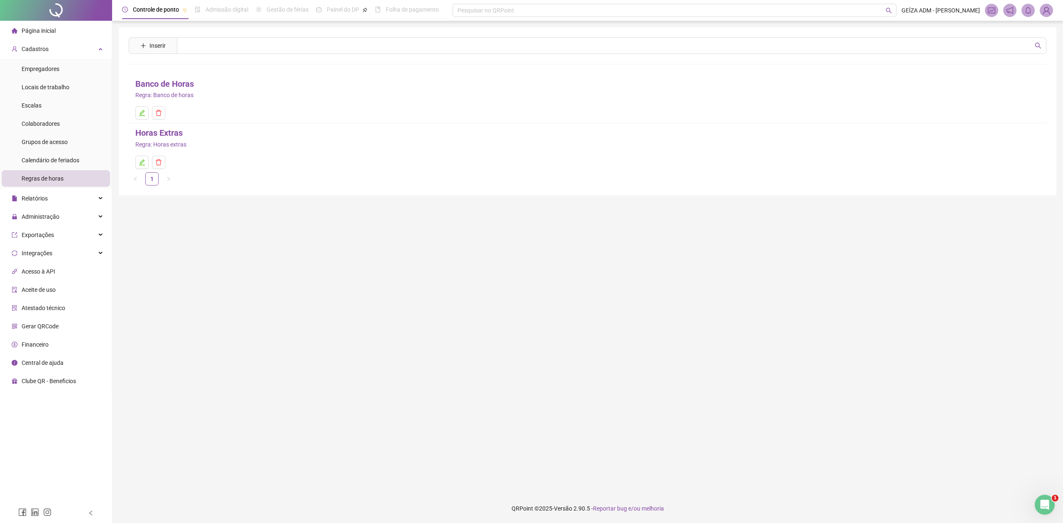
click at [1049, 15] on img at bounding box center [1046, 10] width 12 height 12
drag, startPoint x: 1030, startPoint y: 110, endPoint x: 555, endPoint y: 307, distance: 514.6
click at [1026, 110] on link "Sistema CRM" at bounding box center [1006, 108] width 42 height 7
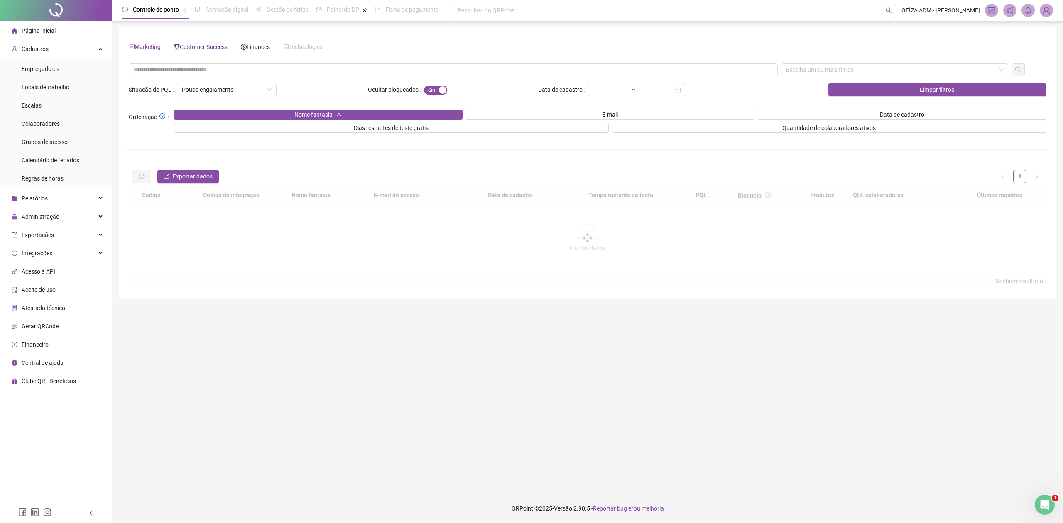
click at [206, 47] on span "Customer Success" at bounding box center [201, 47] width 54 height 7
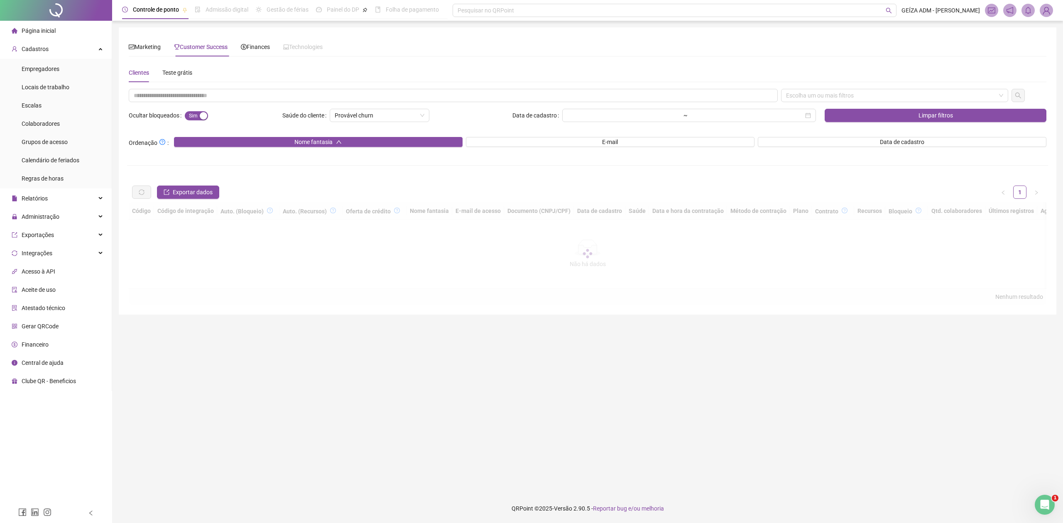
click at [178, 82] on div "Clientes Teste grátis Escolha um ou mais filtros Ocultar bloqueados Sim Não Saú…" at bounding box center [588, 184] width 918 height 242
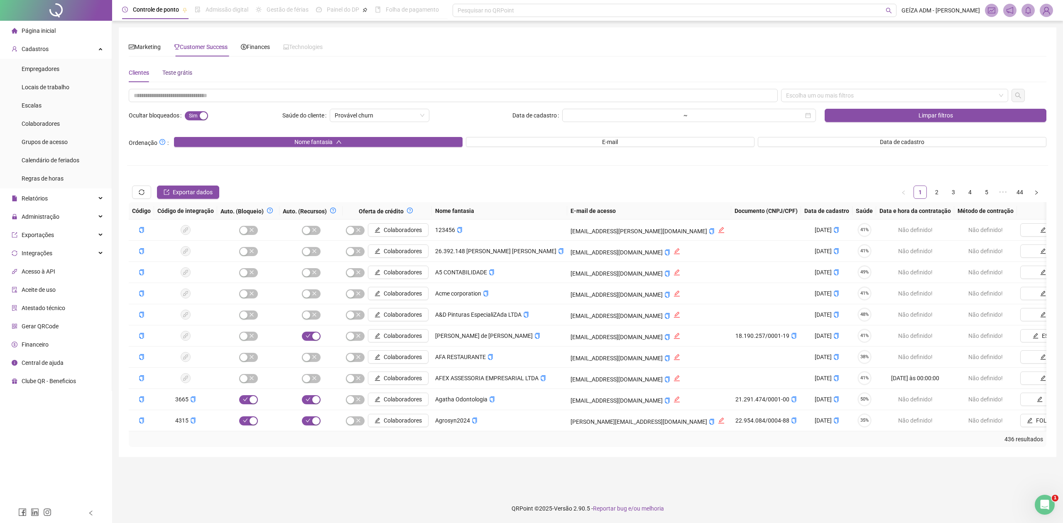
click at [178, 76] on div "Teste grátis" at bounding box center [177, 72] width 30 height 9
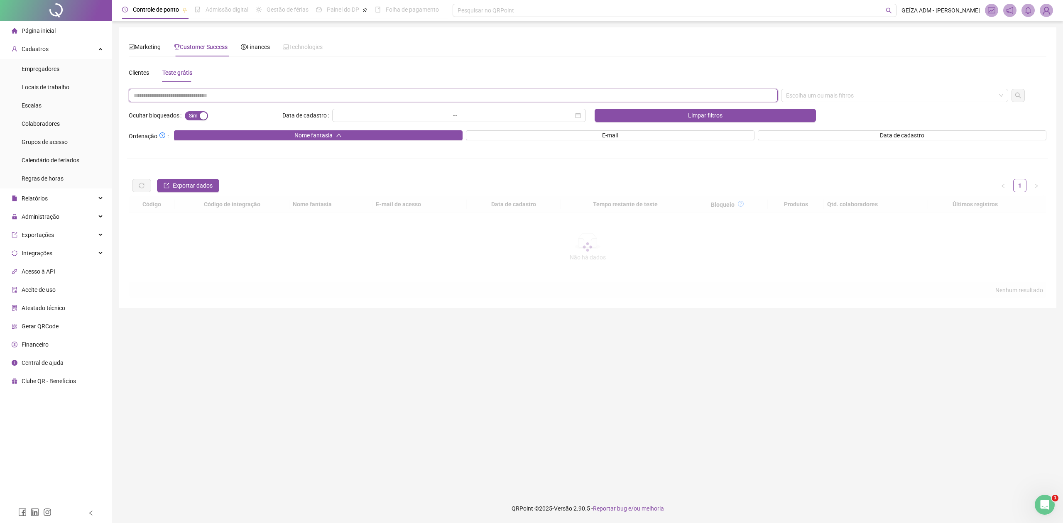
click at [201, 101] on input "text" at bounding box center [453, 95] width 649 height 13
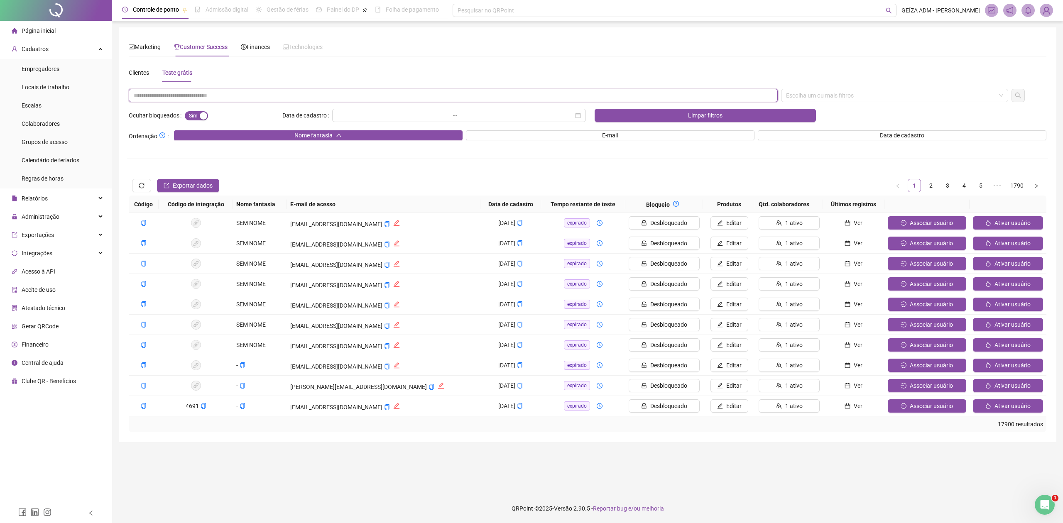
click at [225, 98] on input "text" at bounding box center [453, 95] width 649 height 13
type input "**********"
click at [881, 90] on div "Escolha um ou mais filtros" at bounding box center [894, 95] width 227 height 13
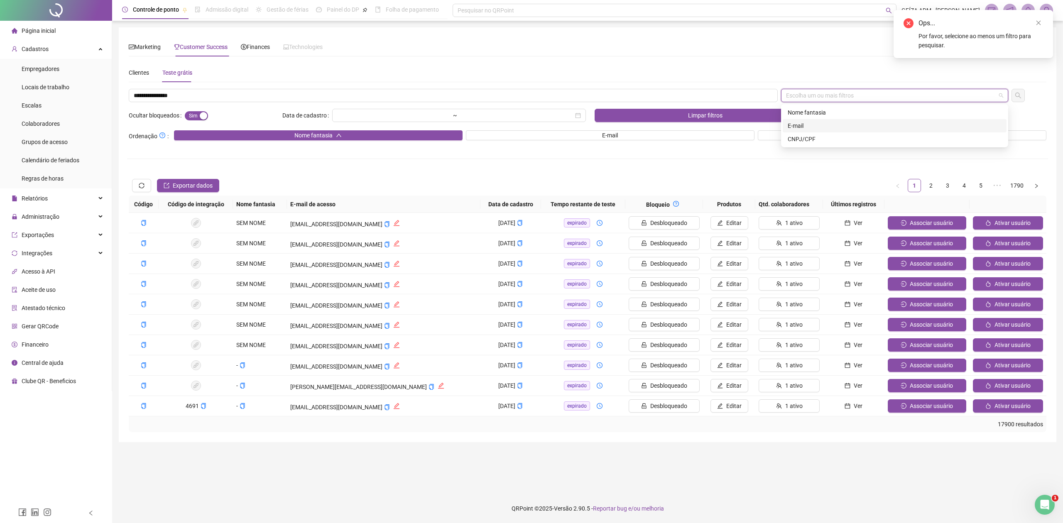
click at [854, 127] on div "E-mail" at bounding box center [895, 125] width 214 height 9
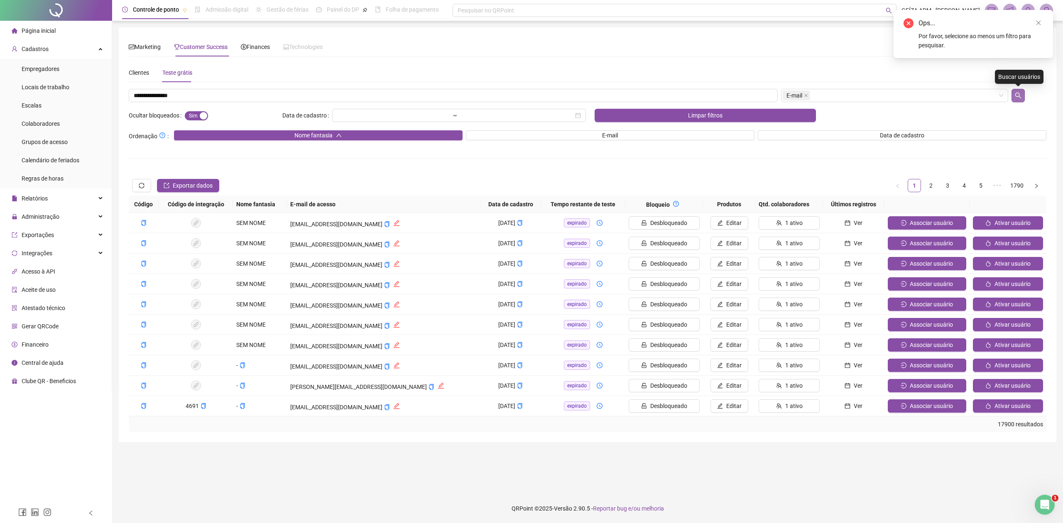
click at [1016, 99] on button "button" at bounding box center [1018, 95] width 13 height 13
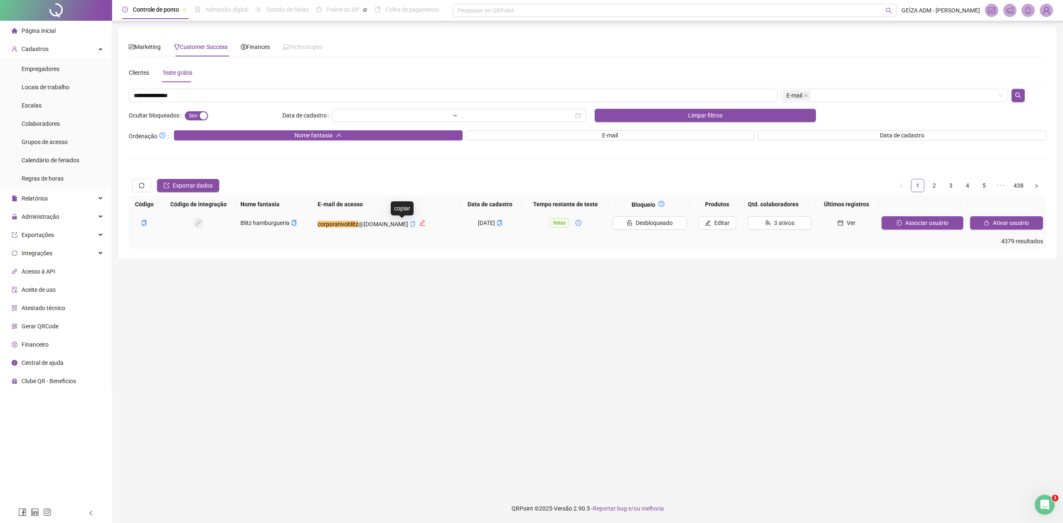
click at [410, 226] on icon "copy" at bounding box center [412, 224] width 5 height 6
